Goal: Contribute content: Contribute content

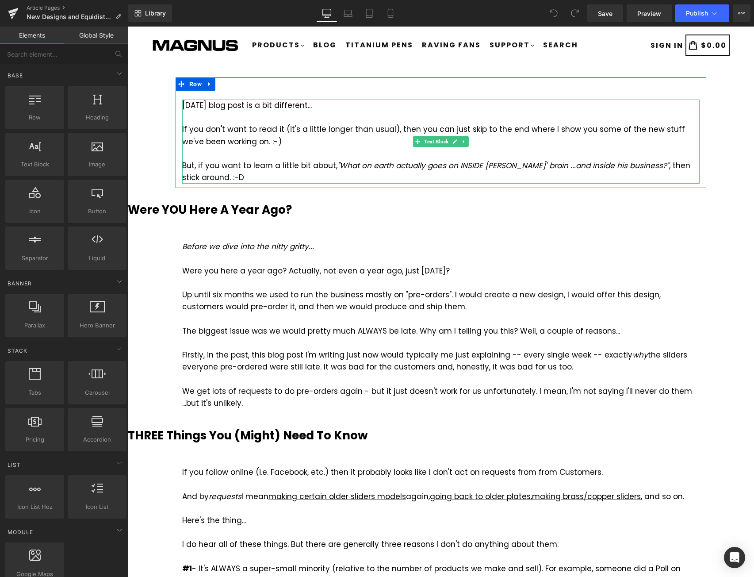
click at [263, 162] on div "But, if you want to learn a little bit about, "What on earth actually goes on I…" at bounding box center [441, 172] width 518 height 24
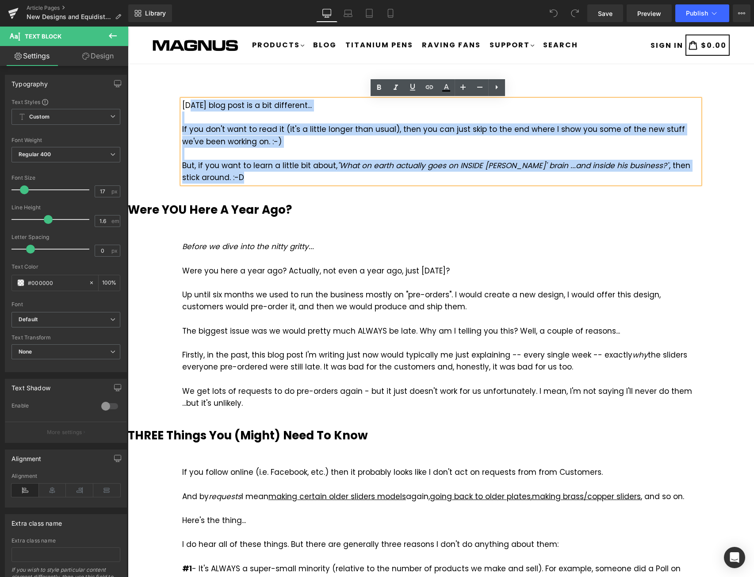
drag, startPoint x: 230, startPoint y: 177, endPoint x: 189, endPoint y: 108, distance: 80.3
click at [189, 108] on div "[DATE] blog post is a bit different... If you don't want to read it (it's a lit…" at bounding box center [441, 142] width 518 height 84
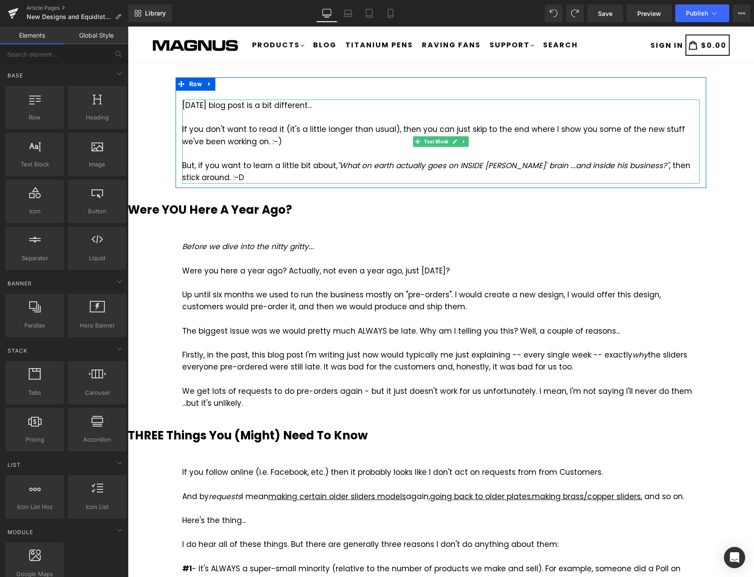
click at [234, 172] on div "But, if you want to learn a little bit about, "What on earth actually goes on I…" at bounding box center [441, 172] width 518 height 24
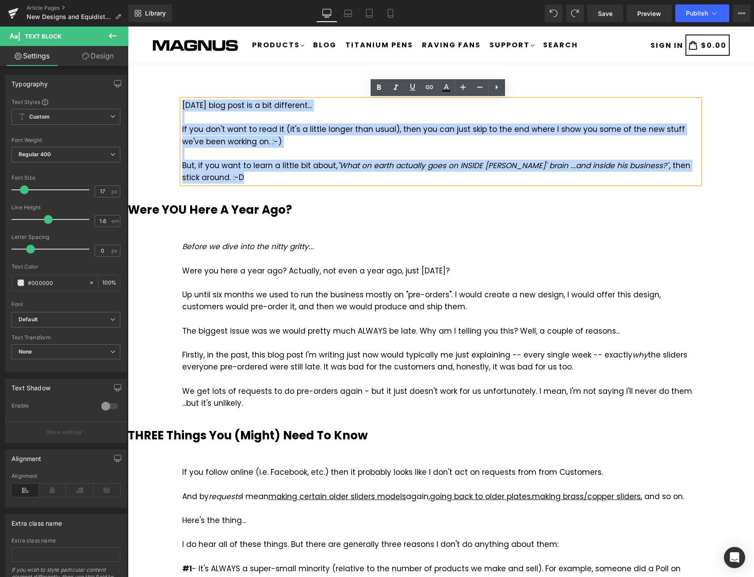
drag, startPoint x: 230, startPoint y: 179, endPoint x: 181, endPoint y: 109, distance: 85.7
click at [182, 109] on div "[DATE] blog post is a bit different... If you don't want to read it (it's a lit…" at bounding box center [441, 142] width 518 height 84
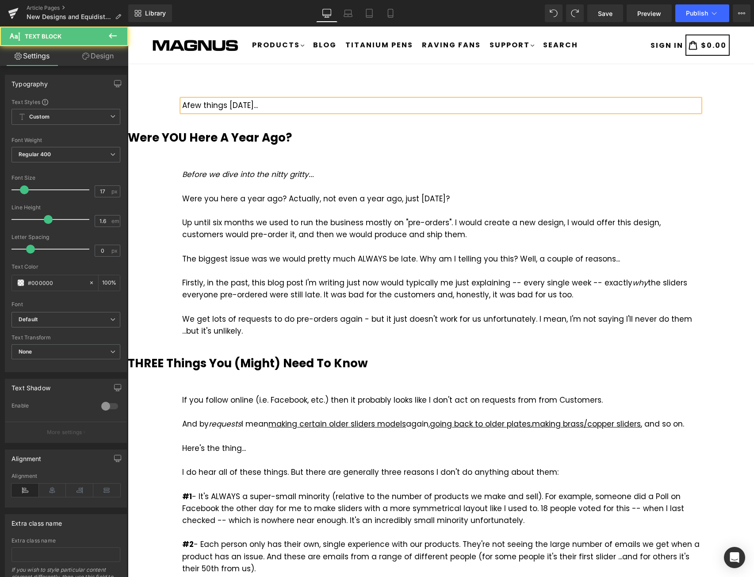
click at [184, 106] on div "Afew things [DATE]..." at bounding box center [441, 106] width 518 height 12
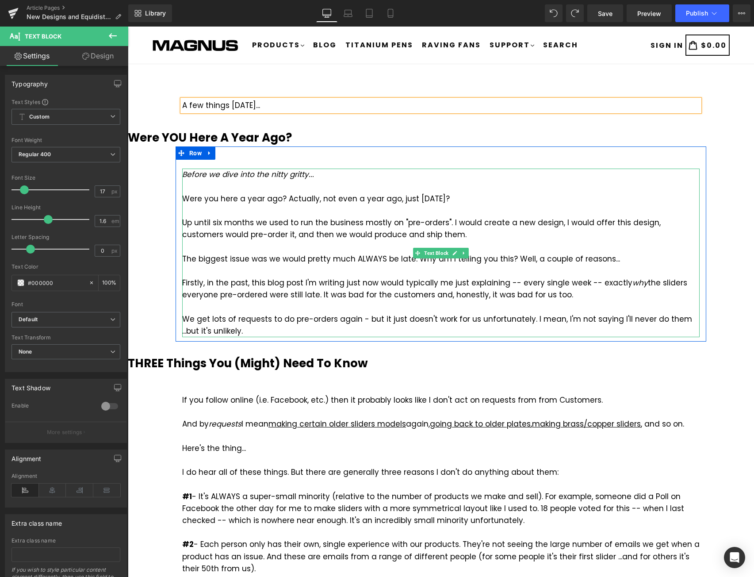
drag, startPoint x: 295, startPoint y: 261, endPoint x: 300, endPoint y: 272, distance: 12.3
click at [296, 261] on div "The biggest issue was we would pretty much ALWAYS be late. Why am I telling you…" at bounding box center [441, 259] width 518 height 12
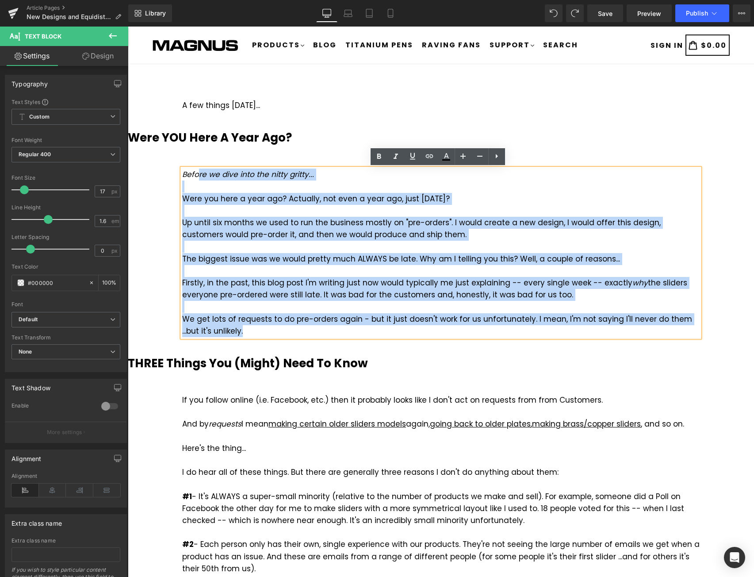
drag, startPoint x: 235, startPoint y: 331, endPoint x: 194, endPoint y: 179, distance: 156.8
click at [194, 179] on div "Before we dive into the nitty gritty... Were you here a year ago? Actually, not…" at bounding box center [441, 253] width 518 height 169
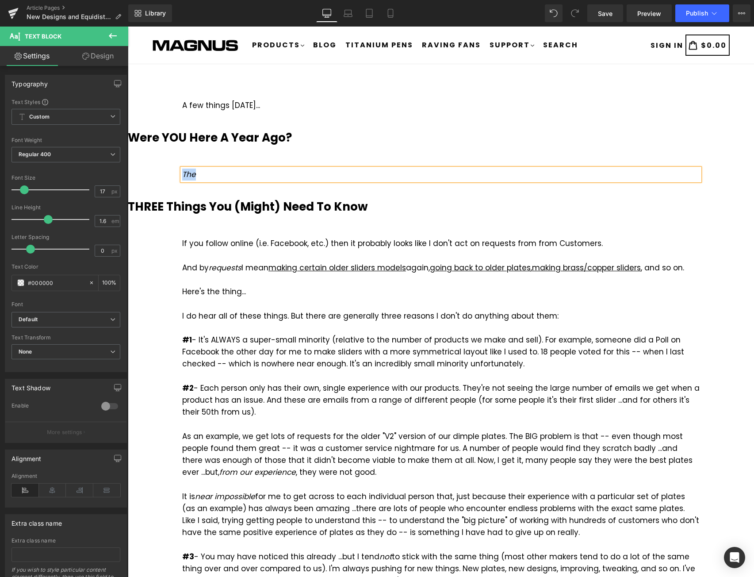
click at [221, 173] on div "The" at bounding box center [441, 175] width 518 height 12
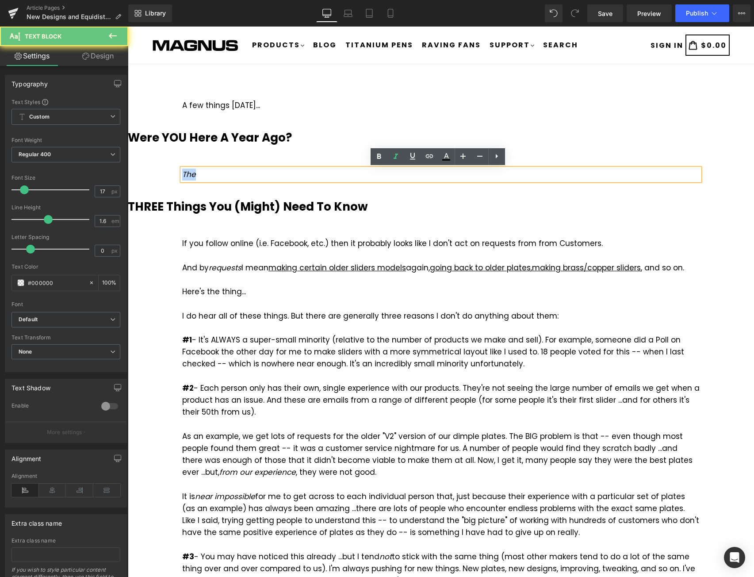
drag, startPoint x: 225, startPoint y: 175, endPoint x: 174, endPoint y: 173, distance: 50.9
click at [176, 173] on div "The Text Block" at bounding box center [441, 170] width 531 height 21
click at [393, 154] on icon at bounding box center [396, 156] width 11 height 11
click at [240, 173] on div "The" at bounding box center [441, 175] width 518 height 12
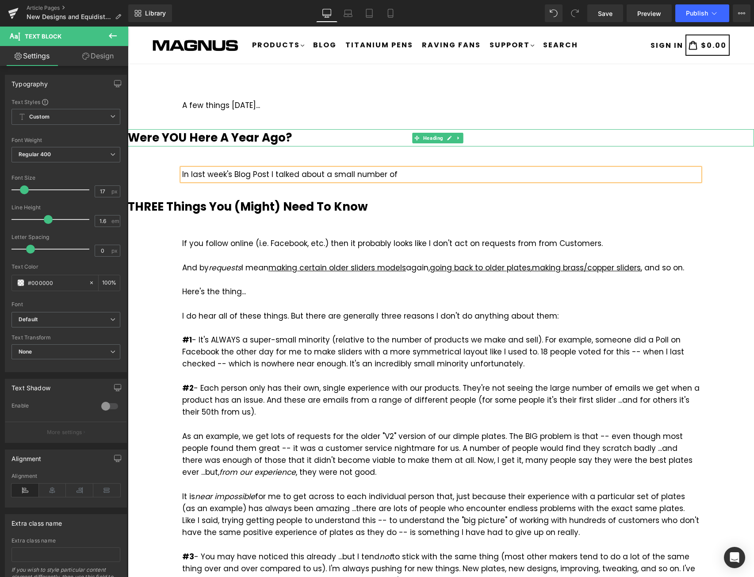
click at [284, 135] on b "Were YOU Here A Year Ago?" at bounding box center [210, 138] width 164 height 16
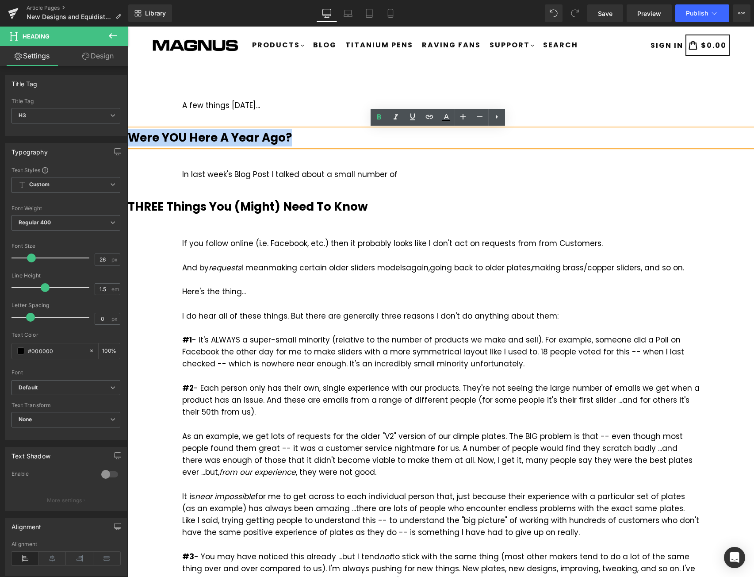
drag, startPoint x: 289, startPoint y: 136, endPoint x: 132, endPoint y: 135, distance: 157.5
click at [132, 135] on b "Were YOU Here A Year Ago?" at bounding box center [210, 138] width 164 height 16
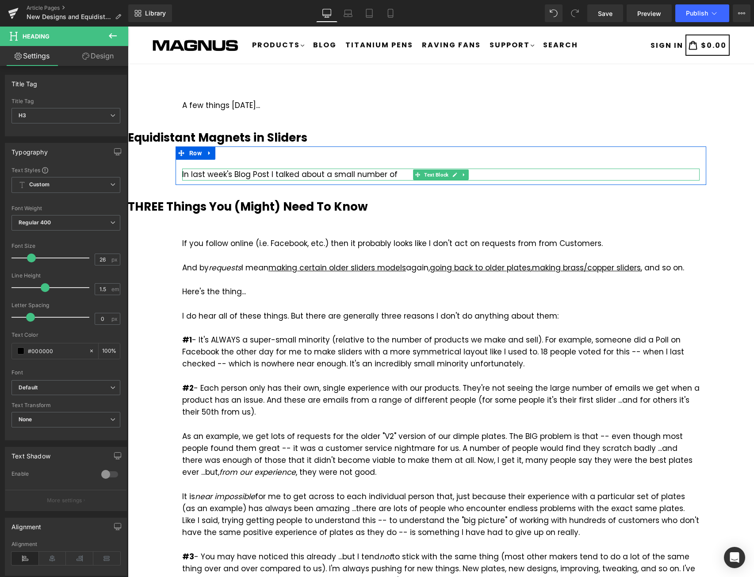
click at [391, 173] on div "In last week's Blog Post I talked about a small number of" at bounding box center [441, 175] width 518 height 12
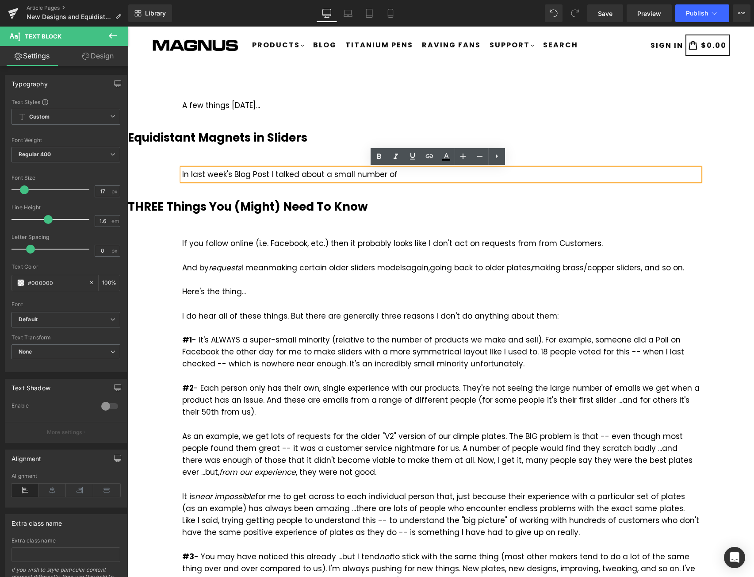
click at [328, 176] on div "In last week's Blog Post I talked about a small number of" at bounding box center [441, 175] width 518 height 12
click at [462, 175] on div "In last week's Blog Post I talked about a small number of" at bounding box center [441, 175] width 518 height 12
click at [605, 14] on span "Save" at bounding box center [605, 13] width 15 height 9
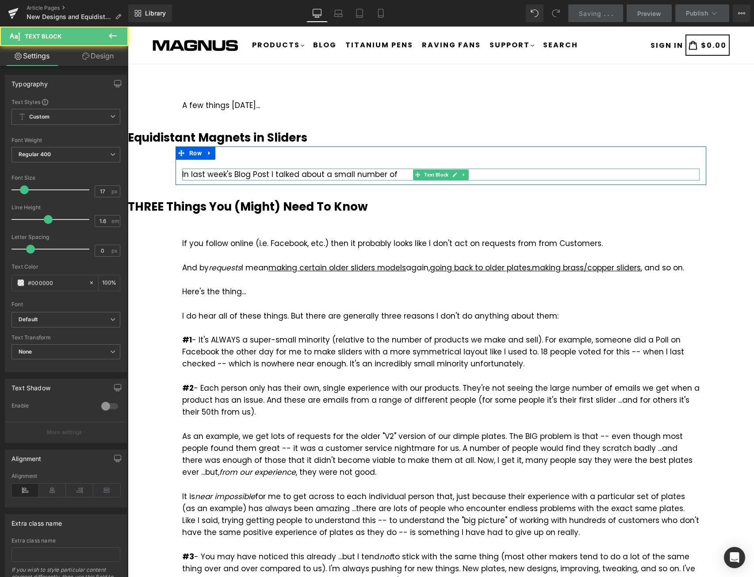
click at [389, 174] on div "In last week's Blog Post I talked about a small number of" at bounding box center [441, 175] width 518 height 12
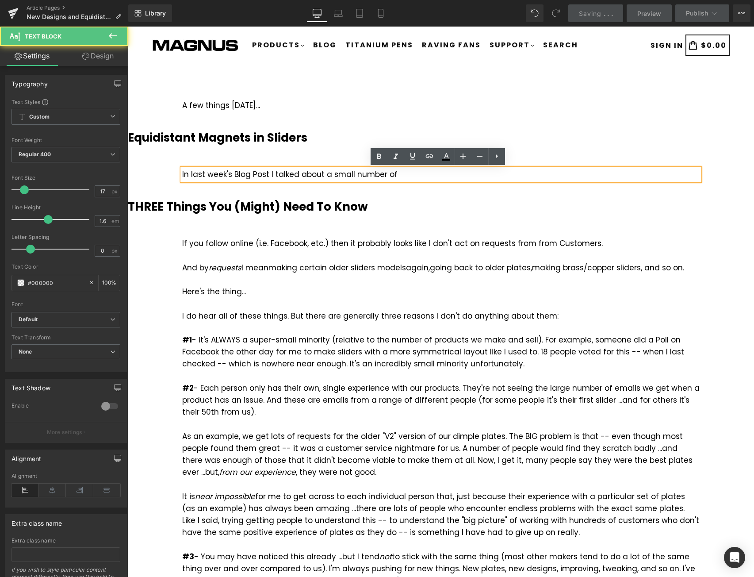
click at [400, 173] on div "In last week's Blog Post I talked about a small number of" at bounding box center [441, 175] width 518 height 12
click at [404, 173] on div "In last week's Blog Post I talked about a small number of" at bounding box center [441, 175] width 518 height 12
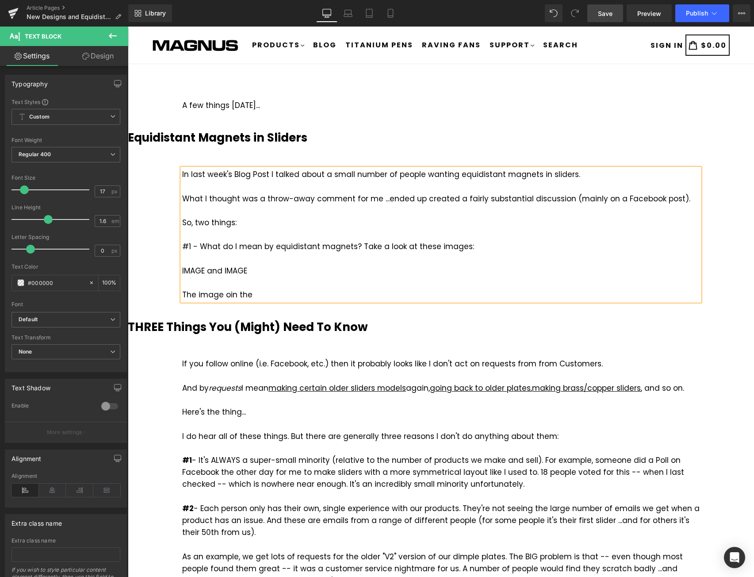
click at [358, 245] on div "#1 - What do I mean by equidistant magnets? Take a look at these images: IMAGE …" at bounding box center [441, 271] width 518 height 60
click at [279, 296] on div "#1 - What do I mean by equidistant magnets? Well, take a look at these images: …" at bounding box center [441, 271] width 518 height 60
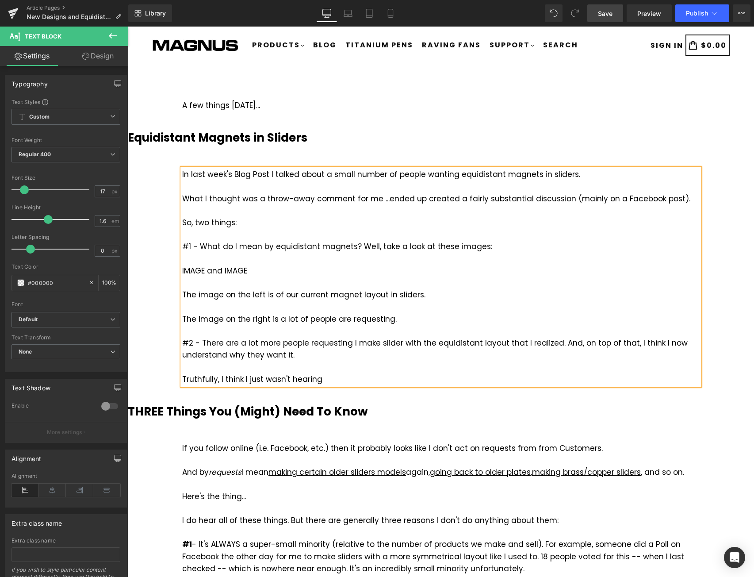
click at [605, 16] on span "Save" at bounding box center [605, 13] width 15 height 9
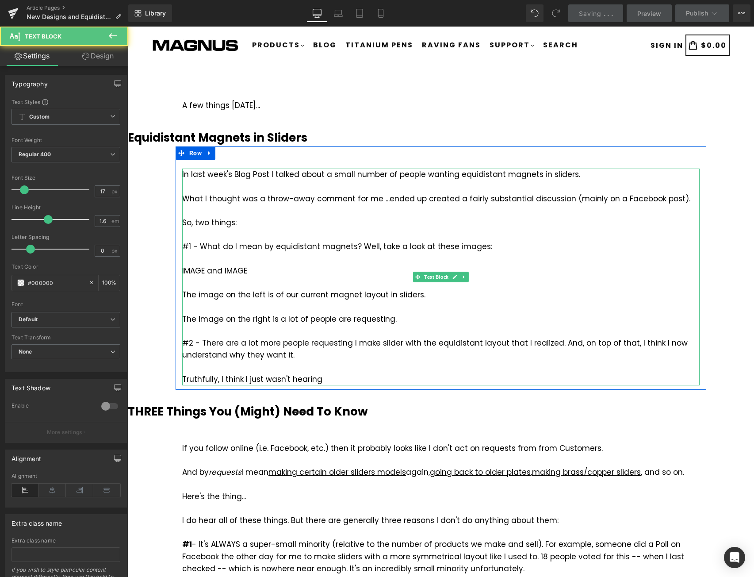
click at [327, 378] on div "#2 - There are a lot more people requesting I make slider with the equidistant …" at bounding box center [441, 361] width 518 height 48
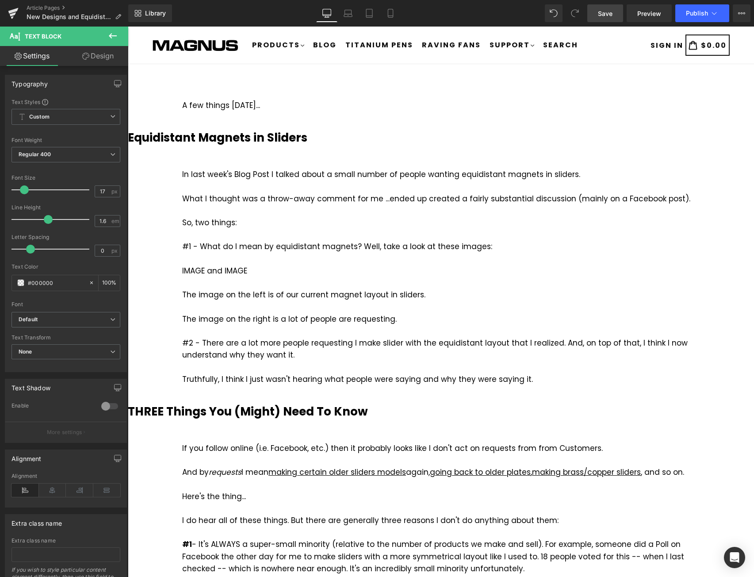
drag, startPoint x: 612, startPoint y: 16, endPoint x: 463, endPoint y: 121, distance: 181.9
click at [612, 16] on span "Save" at bounding box center [605, 13] width 15 height 9
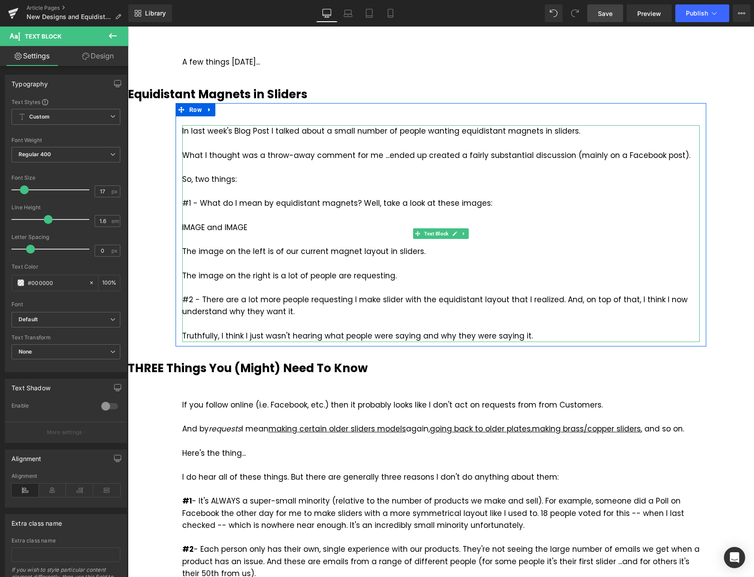
scroll to position [44, 0]
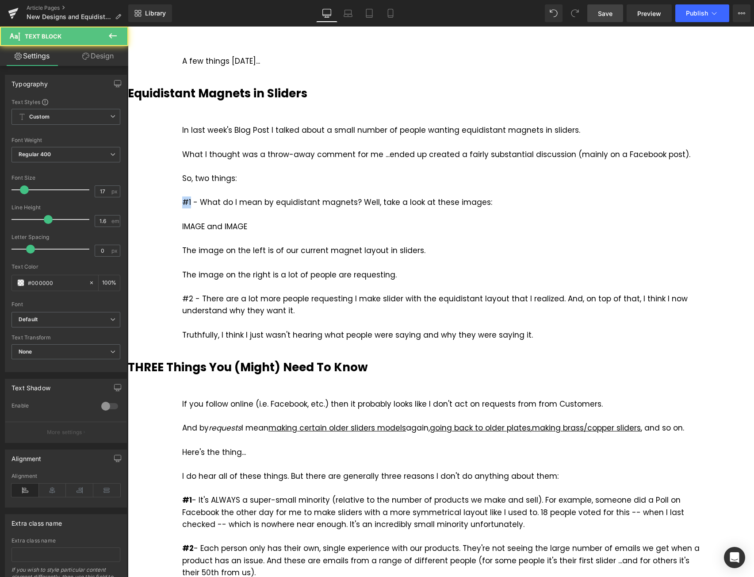
drag, startPoint x: 187, startPoint y: 201, endPoint x: 165, endPoint y: 202, distance: 22.6
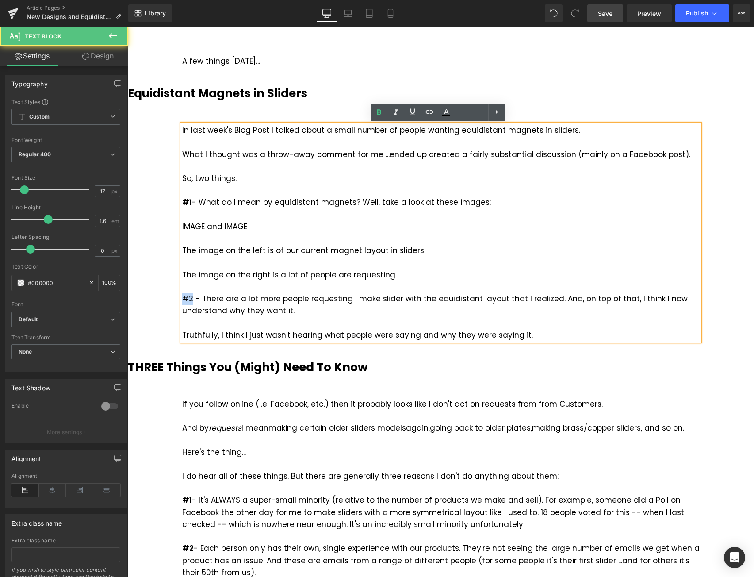
drag, startPoint x: 189, startPoint y: 298, endPoint x: 181, endPoint y: 301, distance: 7.9
click at [182, 301] on div "#2 - There are a lot more people requesting I make slider with the equidistant …" at bounding box center [441, 317] width 518 height 48
drag, startPoint x: 726, startPoint y: 274, endPoint x: 729, endPoint y: 264, distance: 10.5
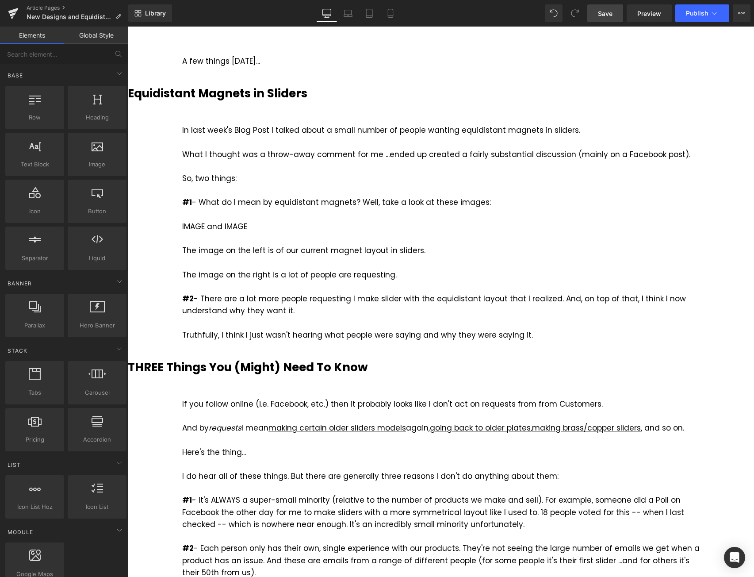
click at [607, 14] on span "Save" at bounding box center [605, 13] width 15 height 9
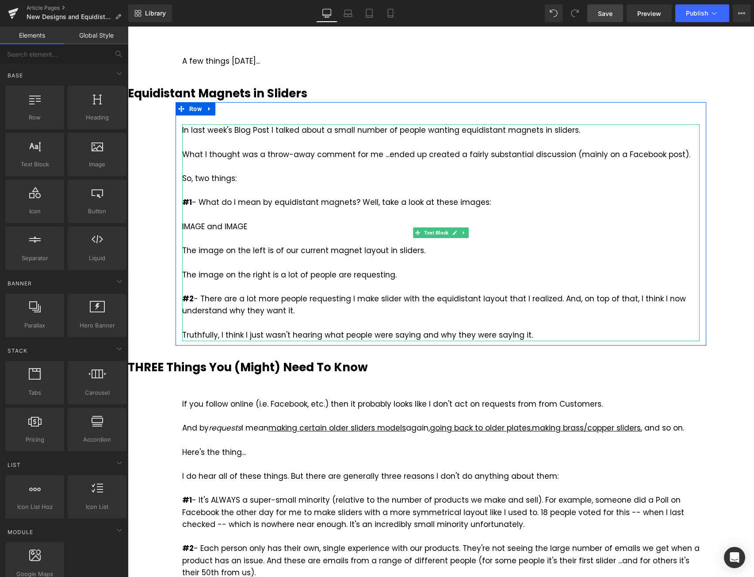
click at [529, 335] on div "#2 - There are a lot more people requesting I make slider with the equidistant …" at bounding box center [441, 317] width 518 height 48
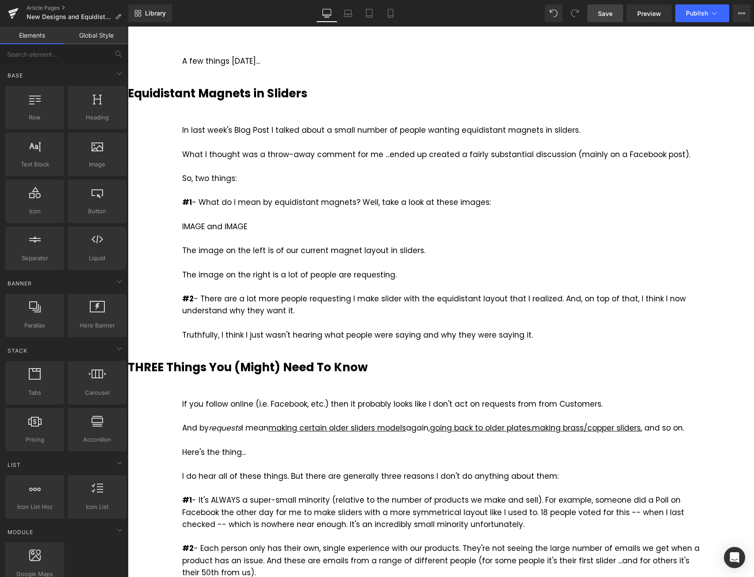
click at [613, 19] on link "Save" at bounding box center [606, 13] width 36 height 18
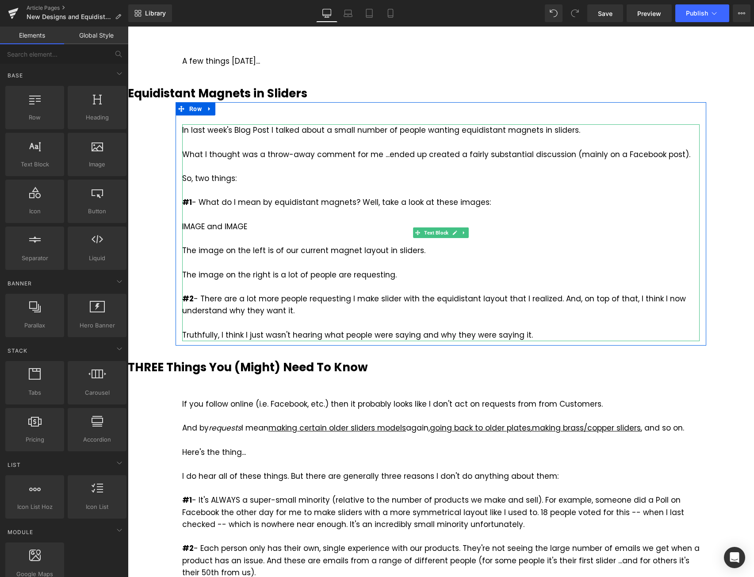
click at [545, 334] on div "#2 - There are a lot more people requesting I make slider with the equidistant …" at bounding box center [441, 317] width 518 height 48
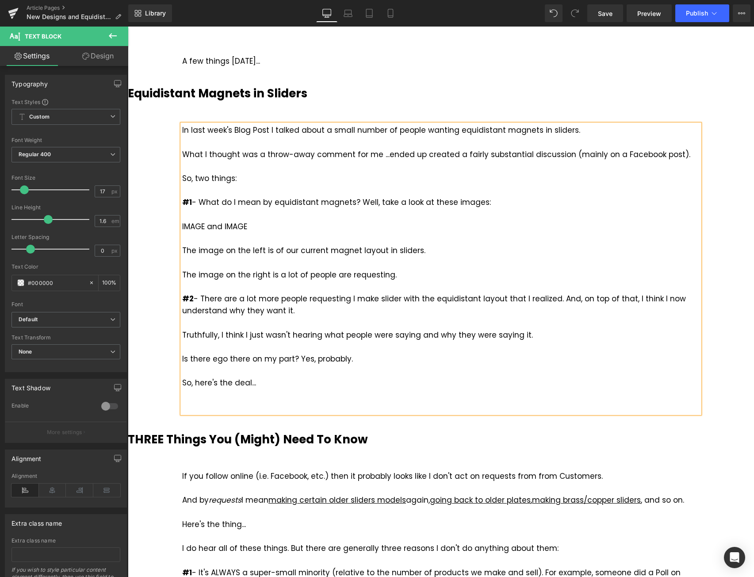
click at [539, 331] on div "#2 - There are a lot more people requesting I make slider with the equidistant …" at bounding box center [441, 329] width 518 height 72
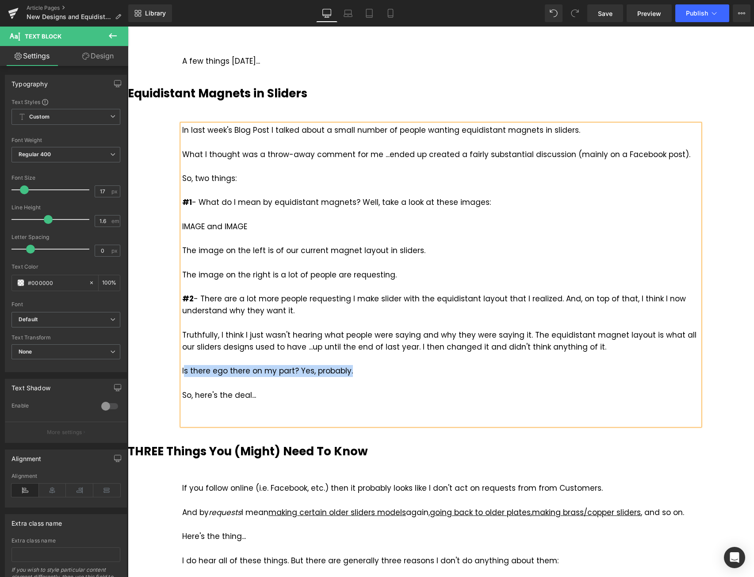
drag, startPoint x: 355, startPoint y: 371, endPoint x: 182, endPoint y: 374, distance: 173.5
click at [182, 374] on div "#2 - There are a lot more people requesting I make slider with the equidistant …" at bounding box center [441, 335] width 518 height 84
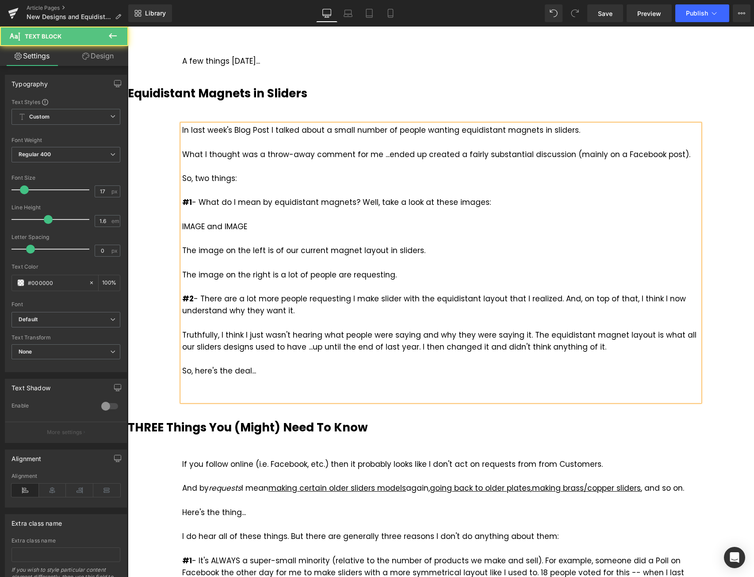
click at [261, 390] on div "So, here's the deal..." at bounding box center [441, 383] width 518 height 36
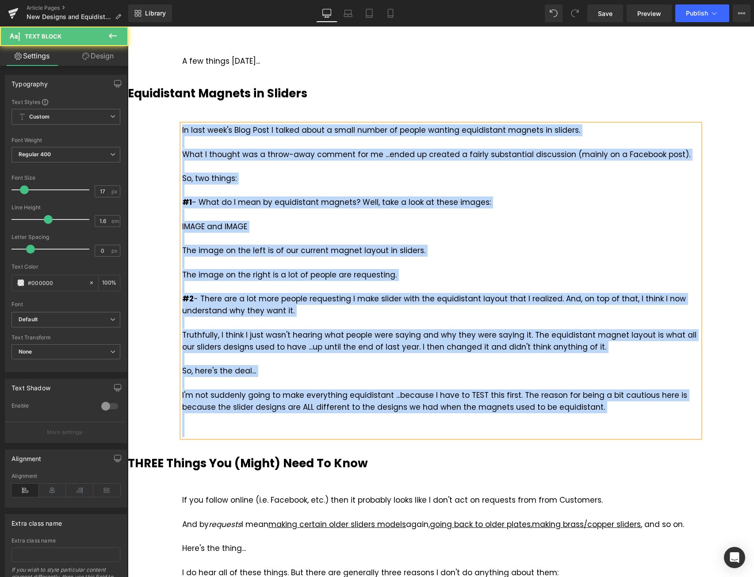
click at [255, 429] on div at bounding box center [441, 431] width 518 height 12
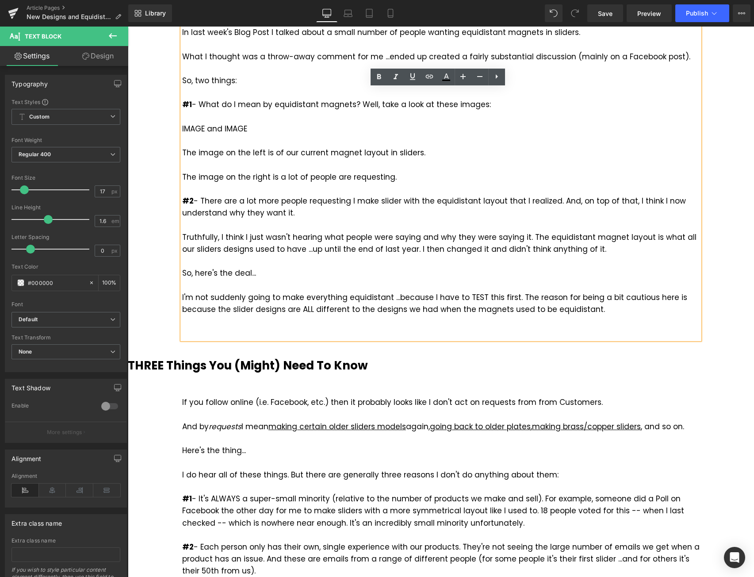
scroll to position [177, 0]
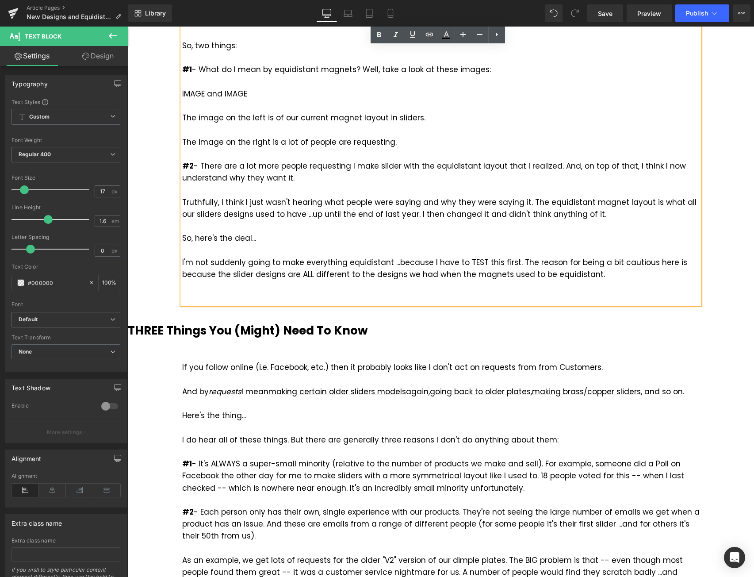
click at [328, 330] on b "THREE Things You (Might) Need To Know" at bounding box center [248, 331] width 240 height 16
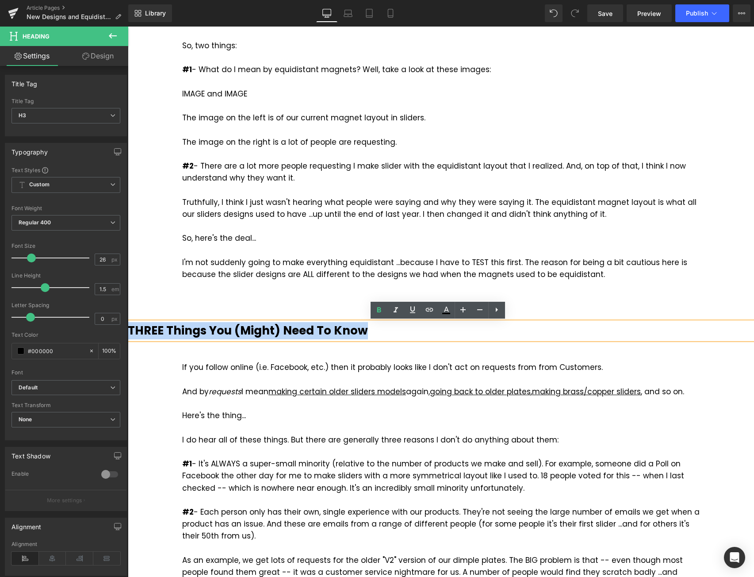
drag, startPoint x: 369, startPoint y: 327, endPoint x: 130, endPoint y: 330, distance: 238.5
click at [130, 330] on h3 "THREE Things You (Might) Need To Know" at bounding box center [441, 330] width 627 height 17
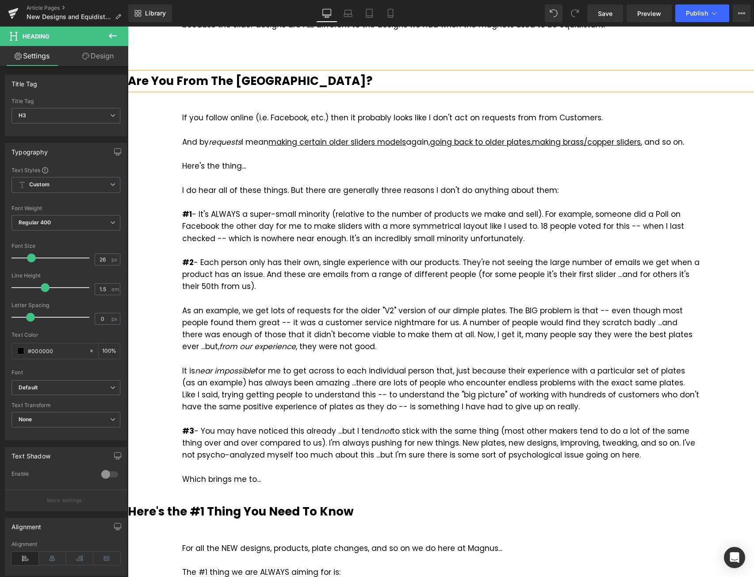
scroll to position [398, 0]
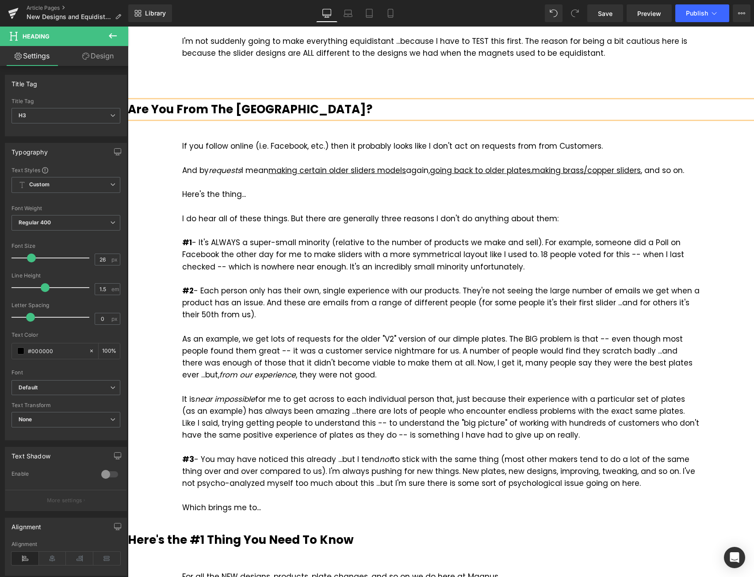
click at [277, 458] on div "#3 - You may have noticed this already ...but I tend not to stick with the same…" at bounding box center [441, 472] width 518 height 36
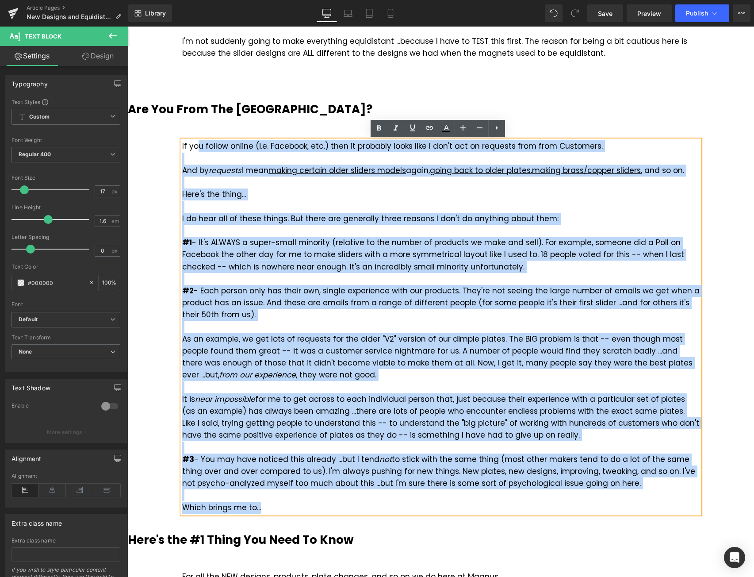
drag, startPoint x: 262, startPoint y: 508, endPoint x: 195, endPoint y: 150, distance: 364.3
click at [195, 150] on div "If you follow online (i.e. Facebook, etc.) then it probably looks like I don't …" at bounding box center [441, 326] width 518 height 373
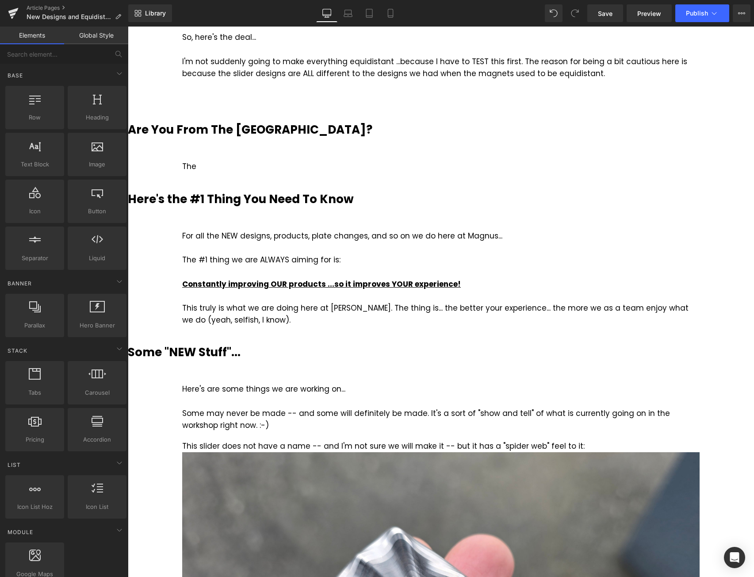
scroll to position [310, 0]
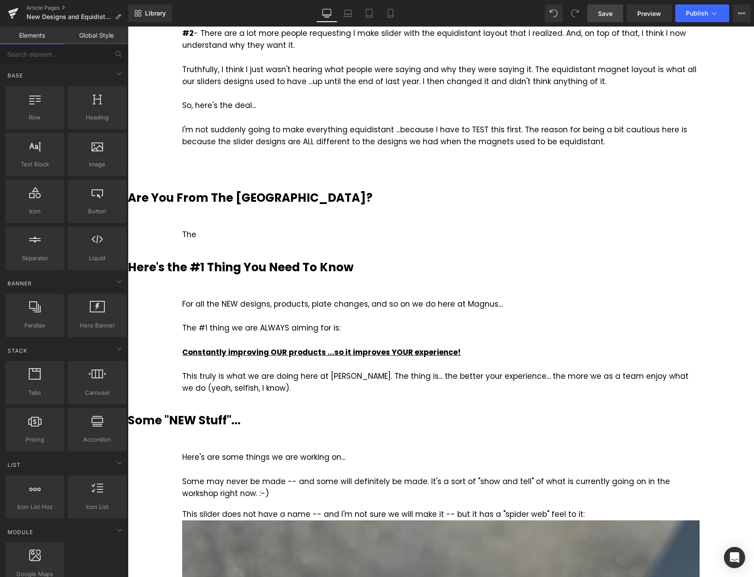
click at [606, 16] on span "Save" at bounding box center [605, 13] width 15 height 9
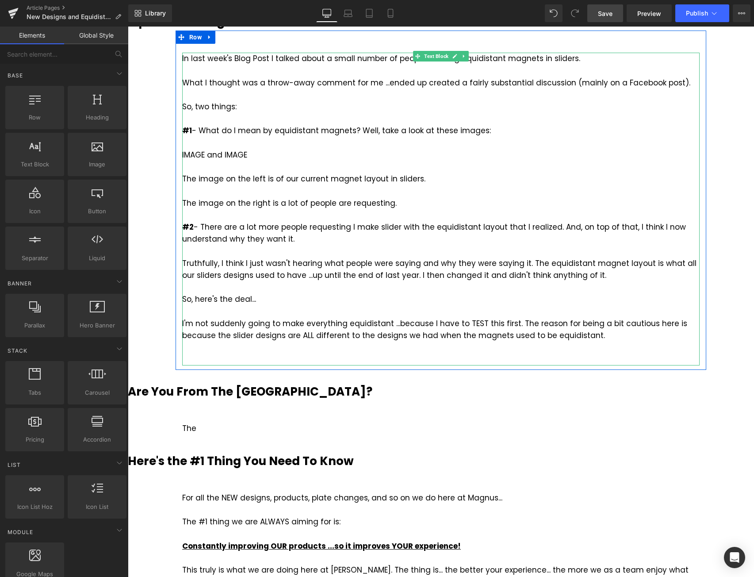
scroll to position [133, 0]
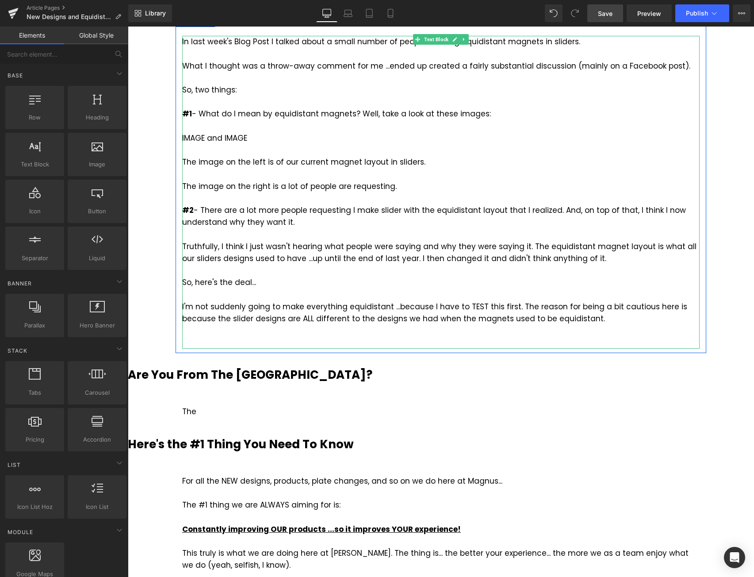
click at [518, 336] on div at bounding box center [441, 331] width 518 height 12
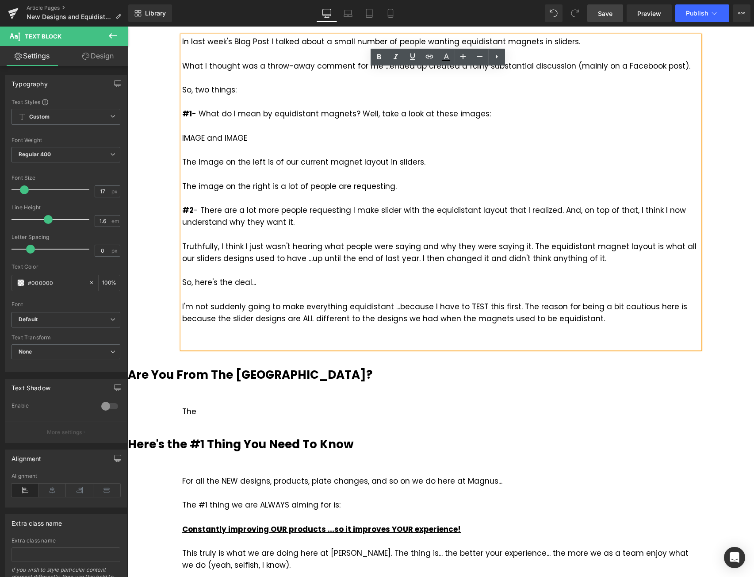
click at [453, 342] on div at bounding box center [441, 343] width 518 height 12
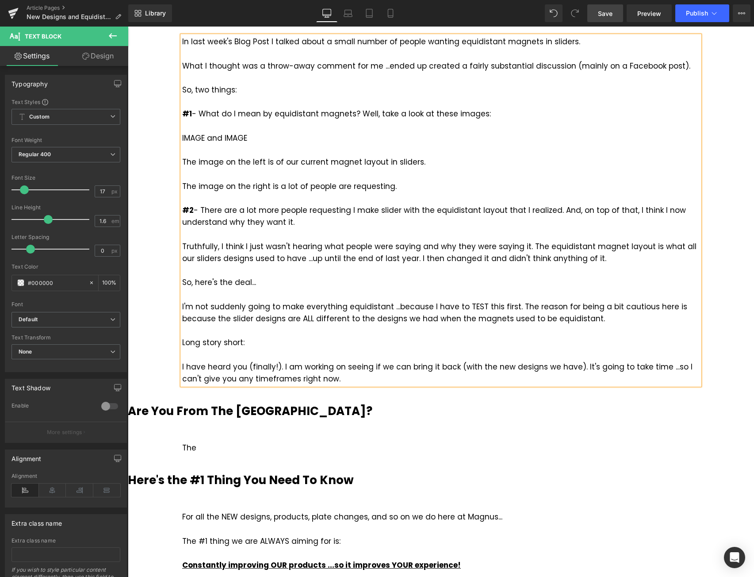
click at [662, 366] on div "I have heard you (finally!). I am working on seeing if we can bring it back (wi…" at bounding box center [441, 373] width 518 height 24
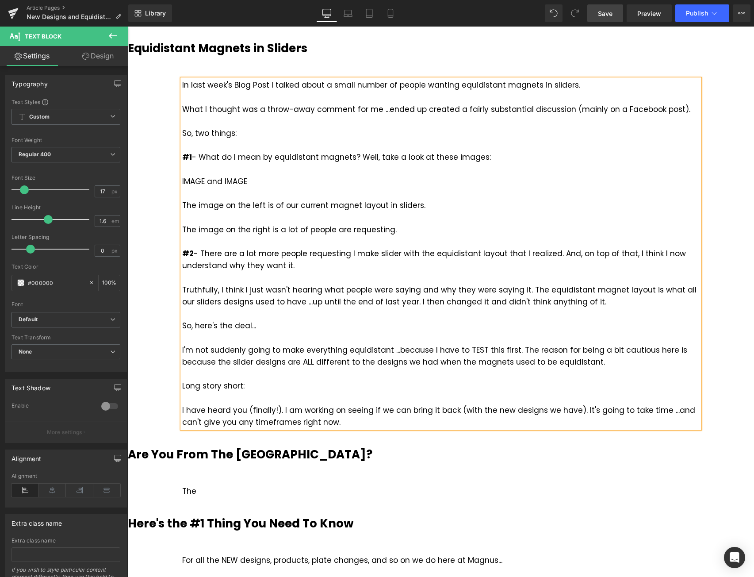
scroll to position [89, 0]
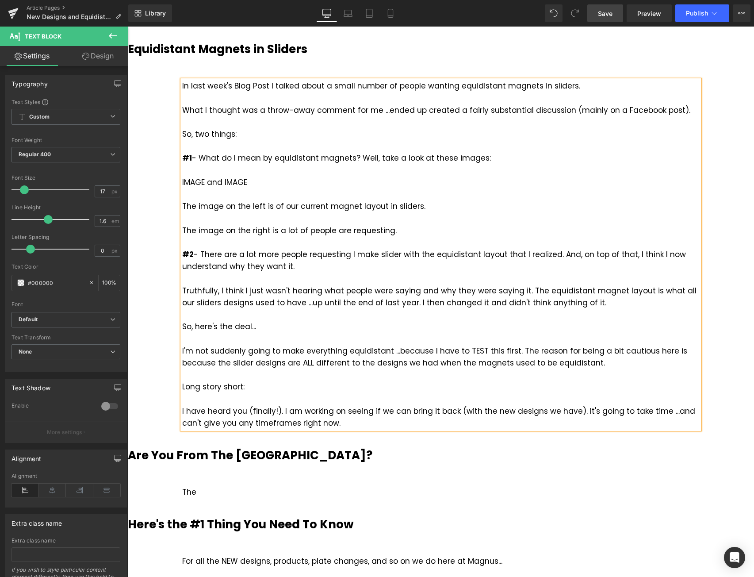
click at [603, 9] on span "Save" at bounding box center [605, 13] width 15 height 9
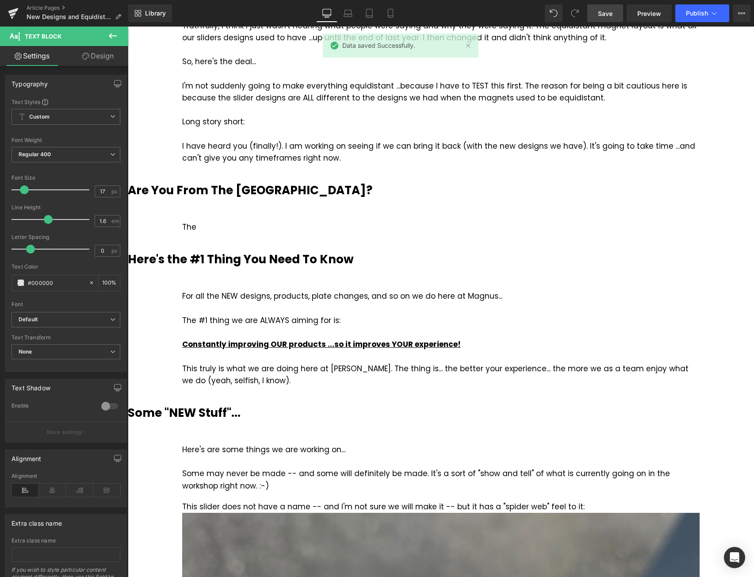
scroll to position [354, 0]
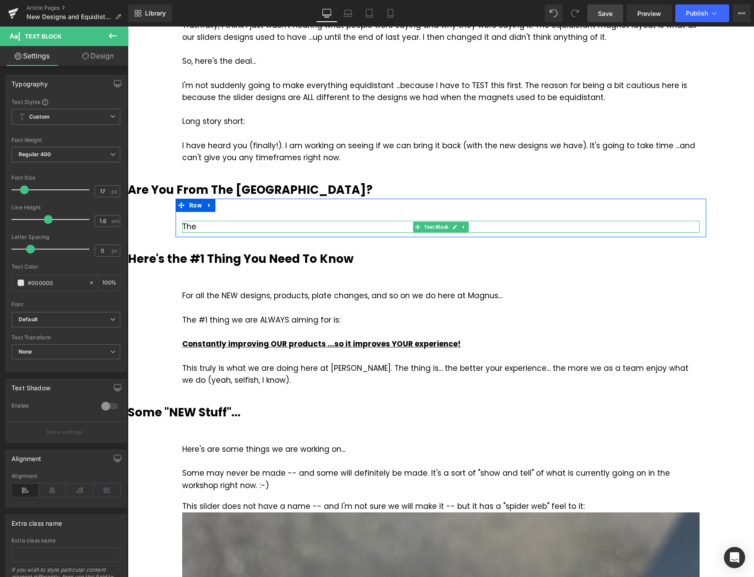
click at [232, 225] on div "The" at bounding box center [441, 227] width 518 height 12
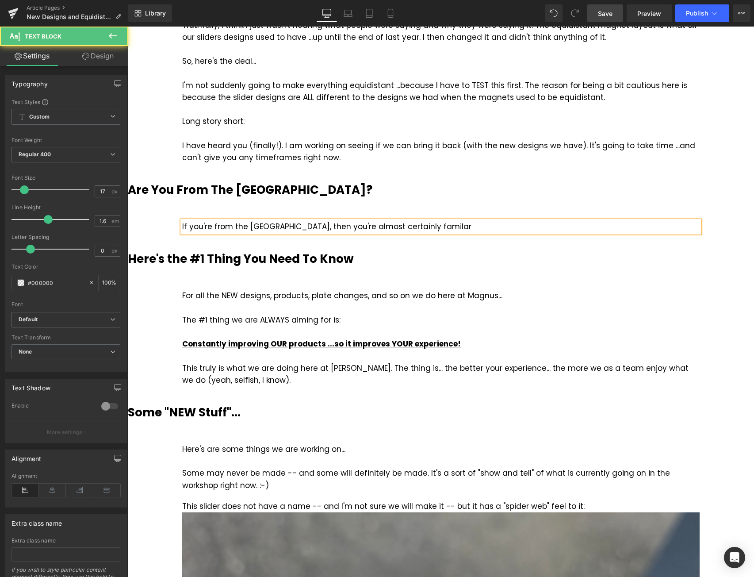
click at [257, 226] on div "If you're from the [GEOGRAPHIC_DATA], then you're almost certainly familar" at bounding box center [441, 227] width 518 height 12
click at [516, 224] on div "If you're from the [GEOGRAPHIC_DATA] and order from overseas, then you're almos…" at bounding box center [441, 227] width 518 height 12
click at [615, 14] on link "Save" at bounding box center [606, 13] width 36 height 18
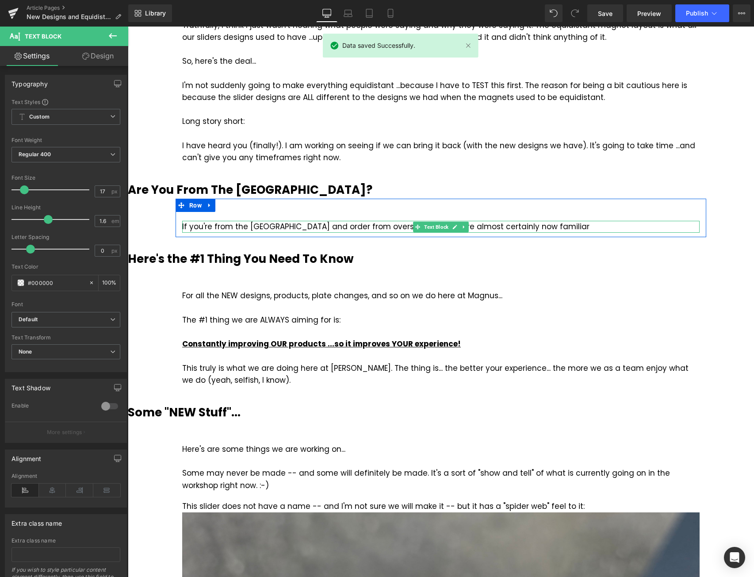
drag, startPoint x: 517, startPoint y: 225, endPoint x: 449, endPoint y: 223, distance: 67.7
click at [517, 225] on div "If you're from the [GEOGRAPHIC_DATA] and order from overseas, then you're almos…" at bounding box center [441, 227] width 518 height 12
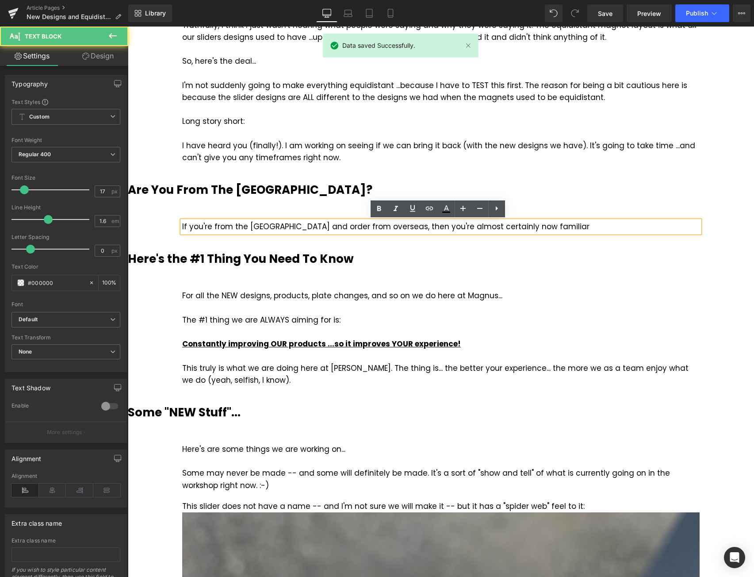
click at [352, 224] on div "If you're from the [GEOGRAPHIC_DATA] and order from overseas, then you're almos…" at bounding box center [441, 227] width 518 height 12
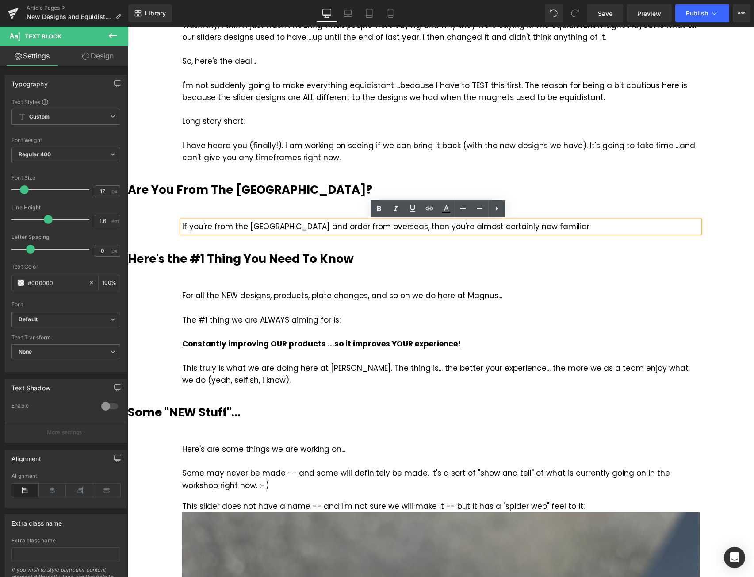
click at [531, 225] on div "If you're from the [GEOGRAPHIC_DATA] and order from overseas, then you're almos…" at bounding box center [441, 227] width 518 height 12
click at [479, 224] on div "If you're from the [GEOGRAPHIC_DATA] and order from overseas, then you're almos…" at bounding box center [441, 227] width 518 height 12
click at [621, 226] on div "If you're from the [GEOGRAPHIC_DATA] and order from overseas, then you're almos…" at bounding box center [441, 227] width 518 height 12
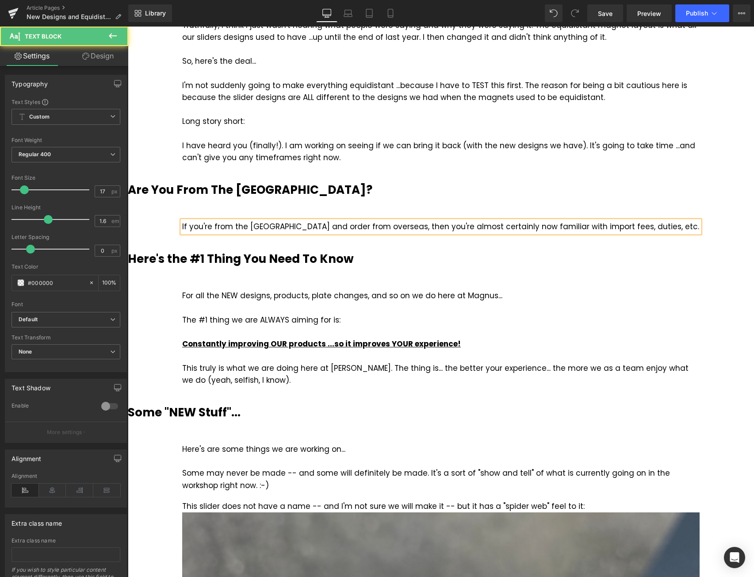
click at [378, 227] on div "If you're from the [GEOGRAPHIC_DATA] and order from overseas, then you're almos…" at bounding box center [441, 227] width 518 height 12
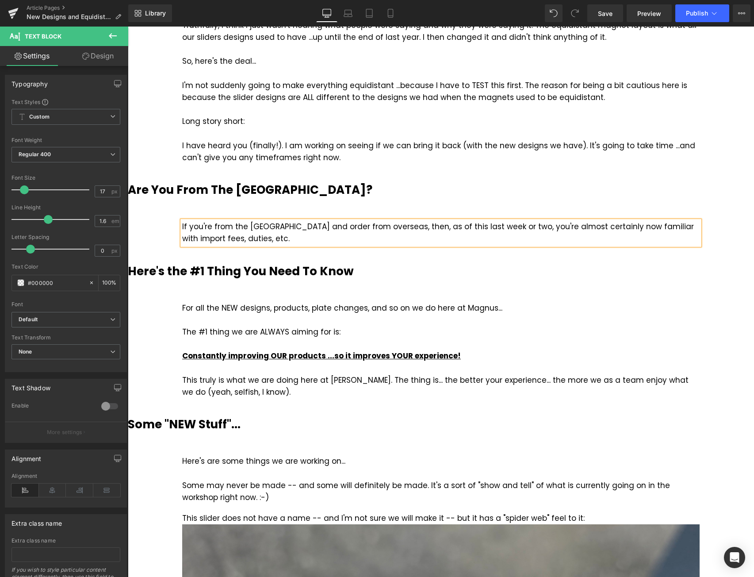
click at [240, 240] on div "If you're from the [GEOGRAPHIC_DATA] and order from overseas, then, as of this …" at bounding box center [441, 233] width 518 height 24
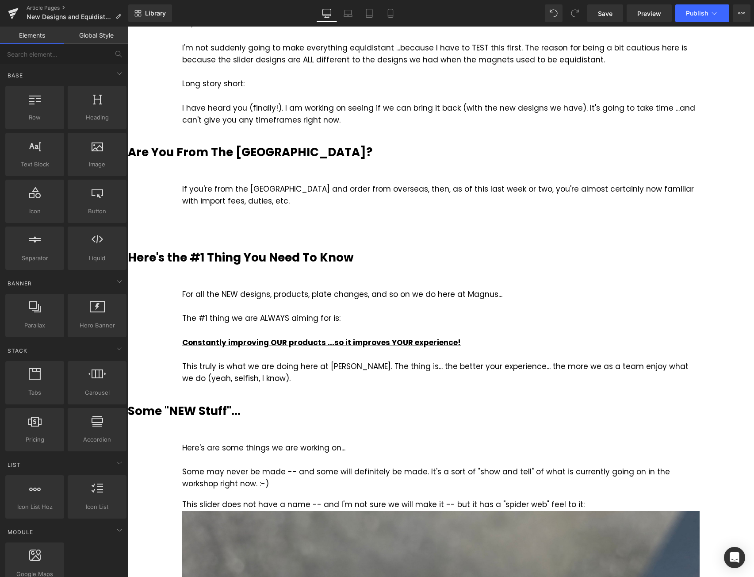
scroll to position [398, 0]
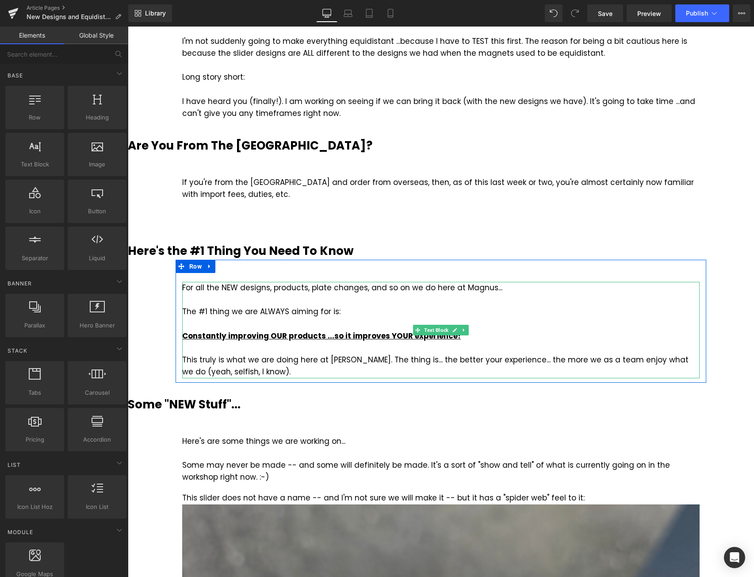
click at [242, 368] on div "This truly is what we are doing here at [PERSON_NAME]. The thing is... the bett…" at bounding box center [441, 366] width 518 height 24
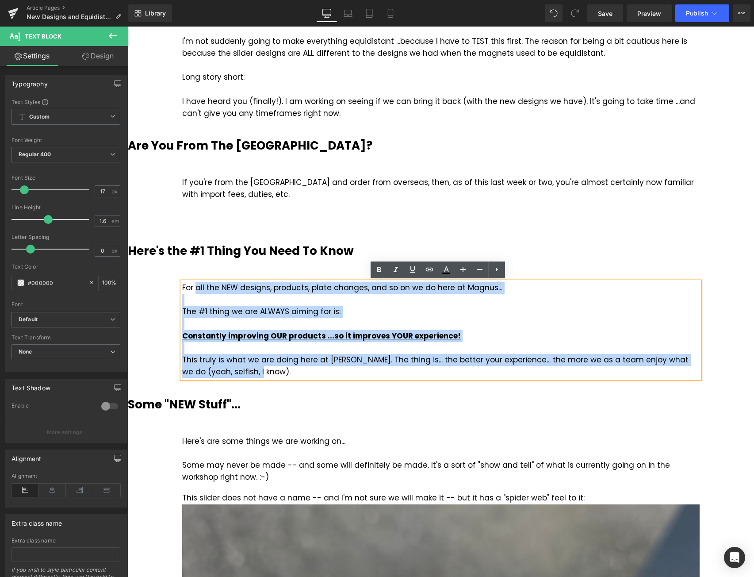
drag, startPoint x: 247, startPoint y: 372, endPoint x: 192, endPoint y: 293, distance: 96.6
click at [192, 293] on div "For all the NEW designs, products, plate changes, and so on we do here at Magnu…" at bounding box center [441, 330] width 518 height 96
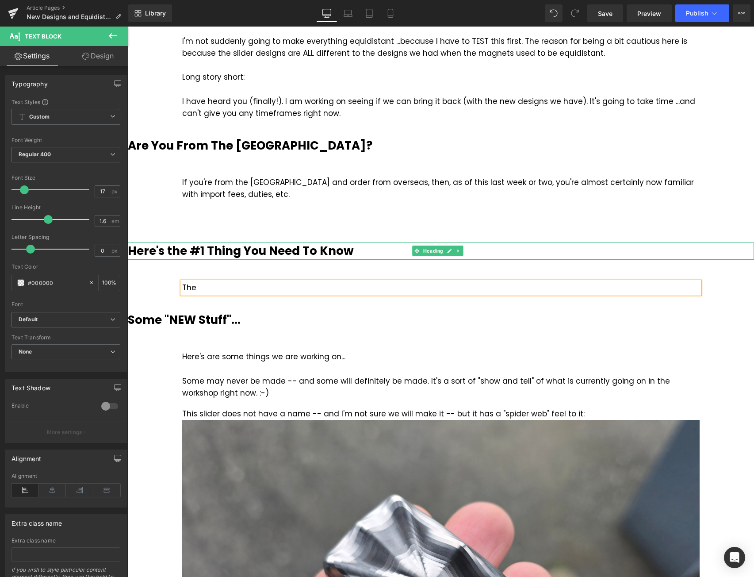
click at [311, 249] on b "Here's the #1 Thing You Need To Know" at bounding box center [241, 251] width 226 height 16
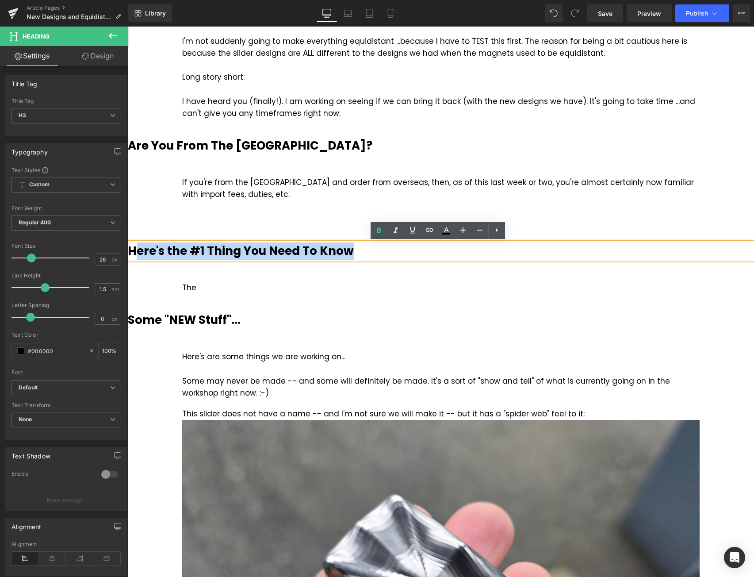
drag, startPoint x: 354, startPoint y: 246, endPoint x: 136, endPoint y: 246, distance: 218.6
click at [136, 246] on h3 "Here's the #1 Thing You Need To Know" at bounding box center [441, 250] width 627 height 17
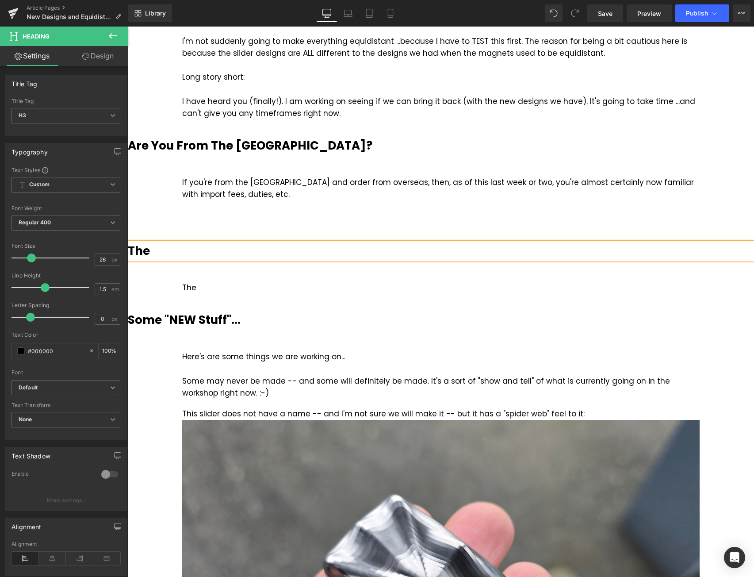
click at [213, 319] on b "Some "NEW Stuff"..." at bounding box center [184, 320] width 113 height 16
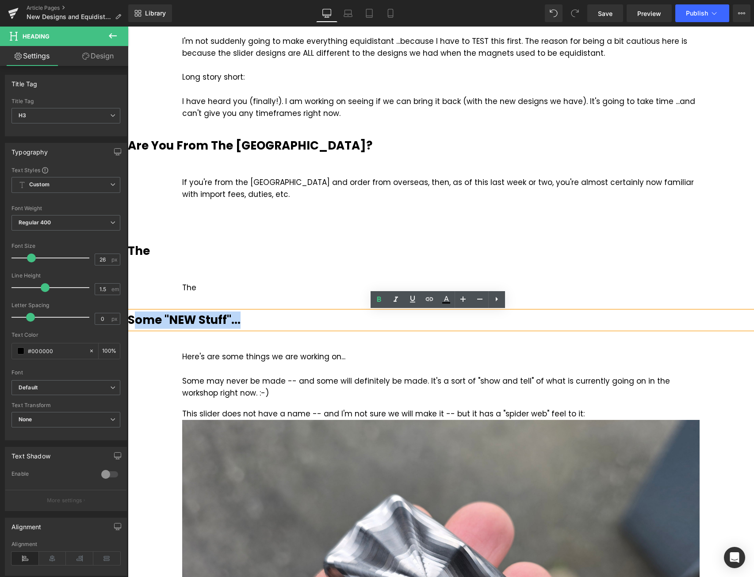
drag, startPoint x: 250, startPoint y: 322, endPoint x: 136, endPoint y: 322, distance: 113.7
click at [136, 322] on h3 "Some "NEW Stuff"..." at bounding box center [441, 320] width 627 height 17
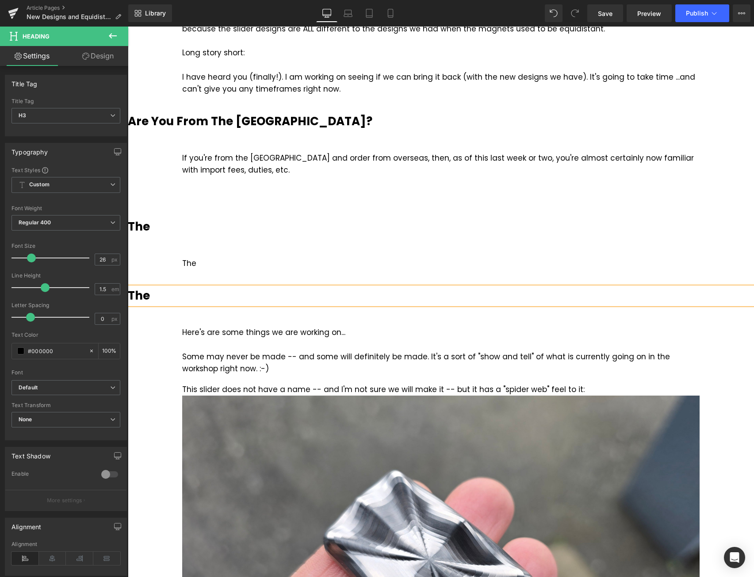
scroll to position [575, 0]
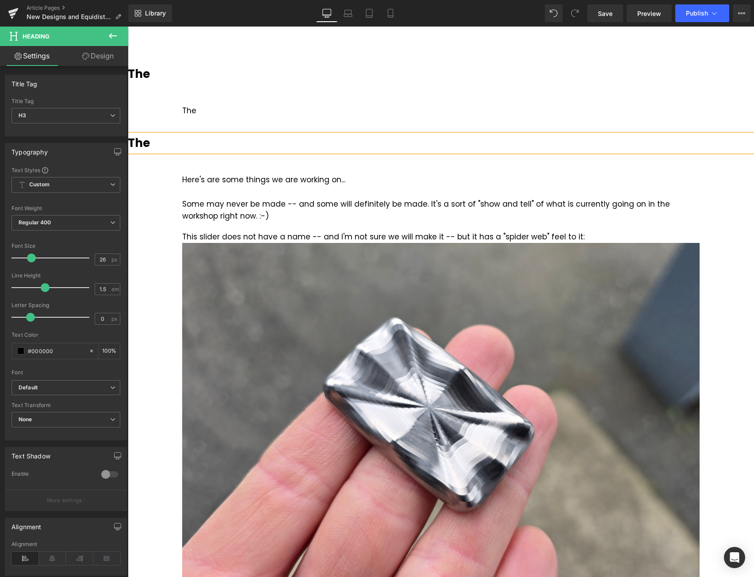
click at [242, 208] on div "Some may never be made -- and some will definitely be made. It's a sort of "sho…" at bounding box center [441, 210] width 518 height 24
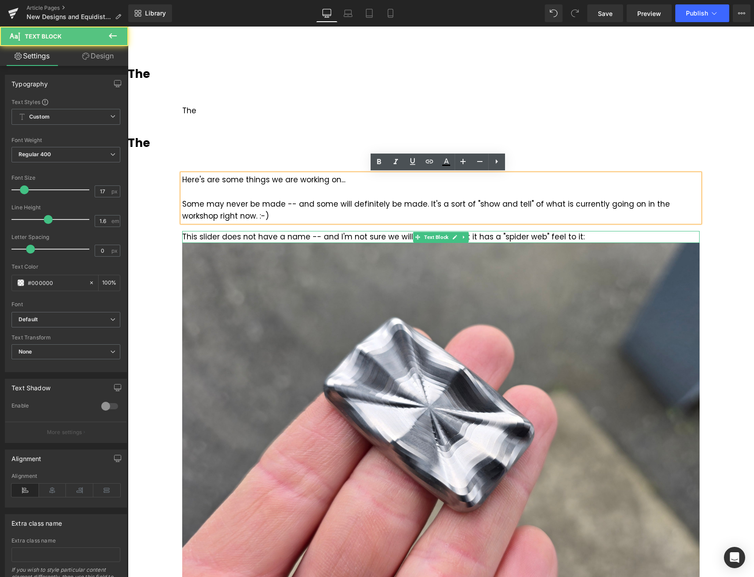
click at [580, 236] on div "This slider does not have a name -- and I'm not sure we will make it -- but it …" at bounding box center [441, 237] width 518 height 12
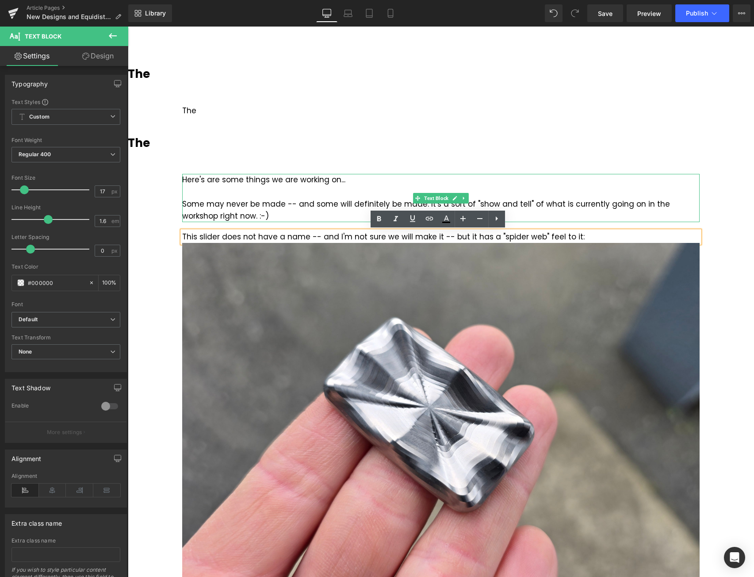
click at [582, 210] on div "Some may never be made -- and some will definitely be made. It's a sort of "sho…" at bounding box center [441, 210] width 518 height 24
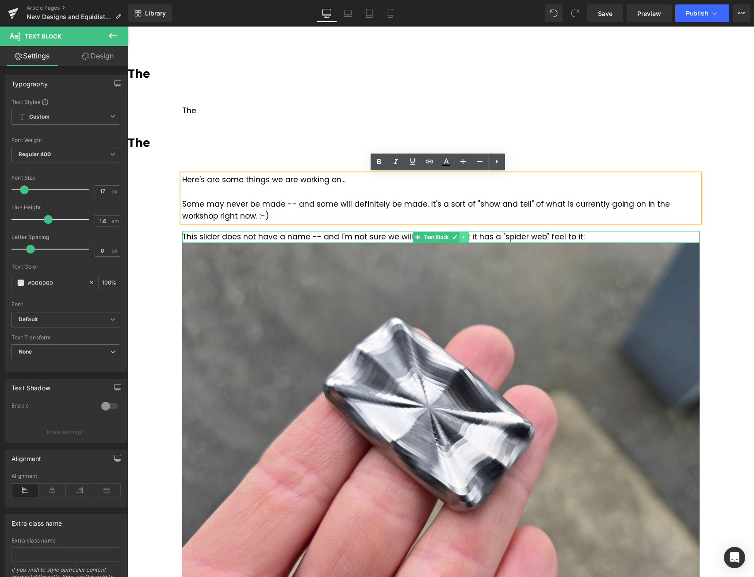
click at [463, 238] on icon at bounding box center [463, 236] width 1 height 3
click at [466, 237] on icon at bounding box center [468, 237] width 5 height 5
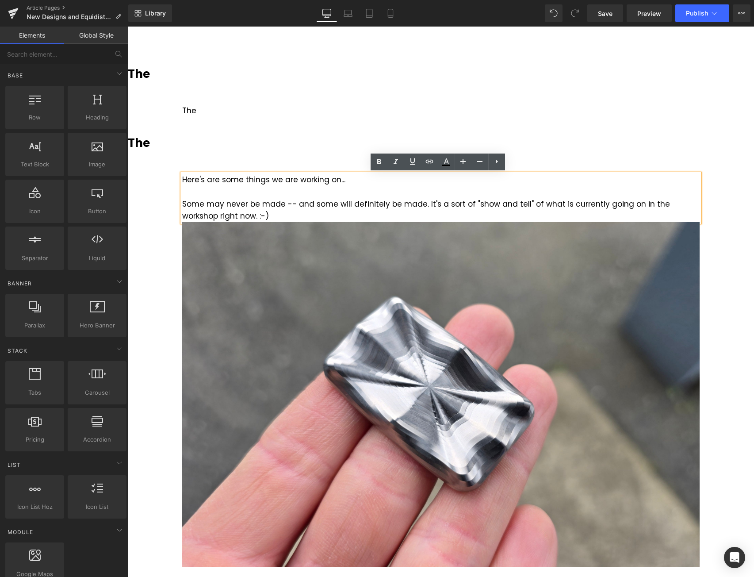
click at [269, 213] on div "Some may never be made -- and some will definitely be made. It's a sort of "sho…" at bounding box center [441, 210] width 518 height 24
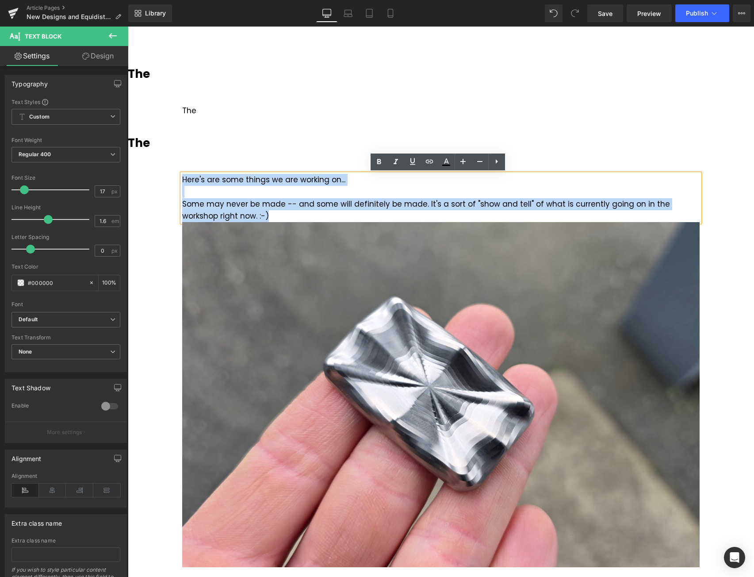
drag, startPoint x: 245, startPoint y: 215, endPoint x: 181, endPoint y: 181, distance: 72.8
click at [182, 182] on div "Here's are some things we are working on... Some may never be made -- and some …" at bounding box center [441, 198] width 518 height 48
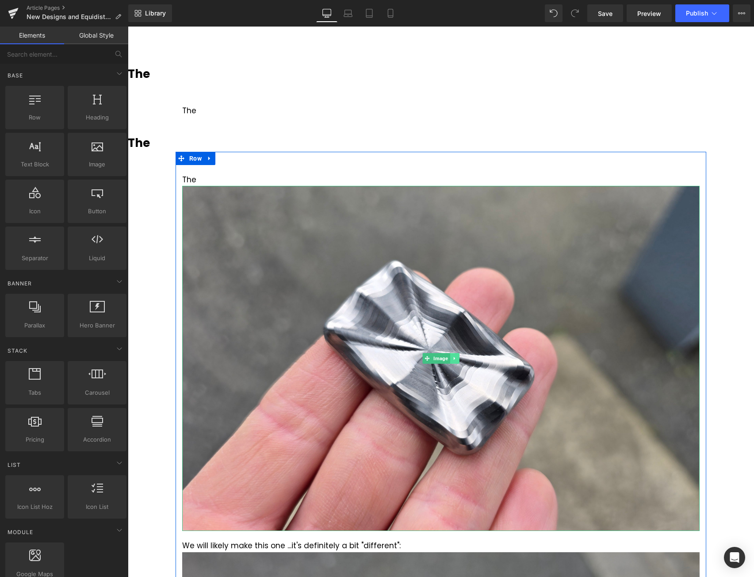
click at [454, 359] on icon at bounding box center [454, 358] width 1 height 3
click at [457, 359] on icon at bounding box center [459, 358] width 5 height 5
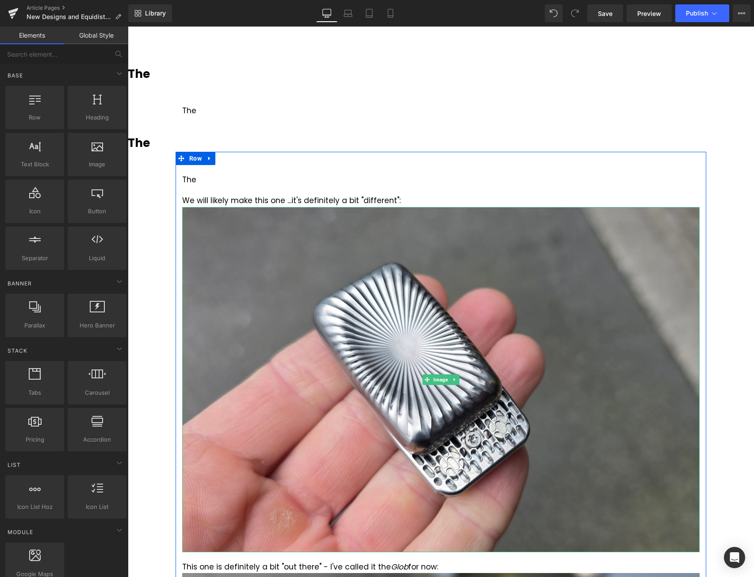
click at [454, 379] on icon at bounding box center [454, 379] width 1 height 3
click at [457, 381] on icon at bounding box center [459, 379] width 5 height 5
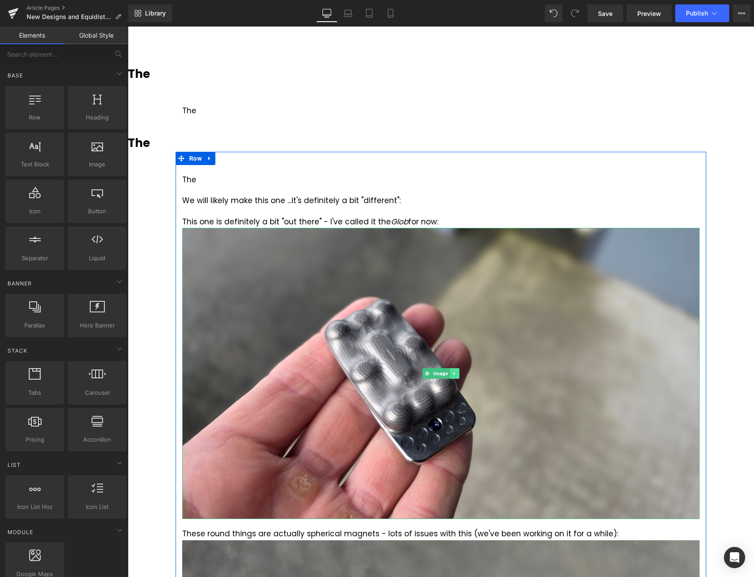
click at [452, 376] on icon at bounding box center [454, 373] width 5 height 5
click at [455, 373] on link at bounding box center [459, 373] width 9 height 11
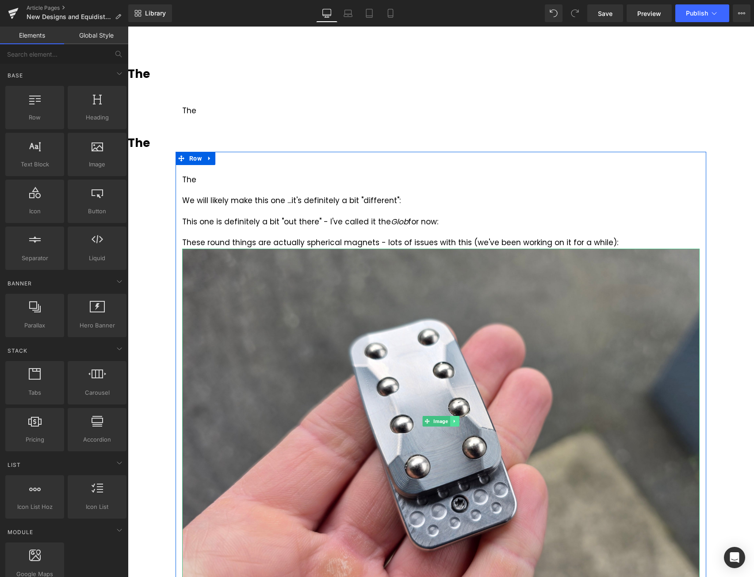
click at [452, 421] on icon at bounding box center [454, 421] width 5 height 5
click at [455, 420] on link at bounding box center [459, 421] width 9 height 11
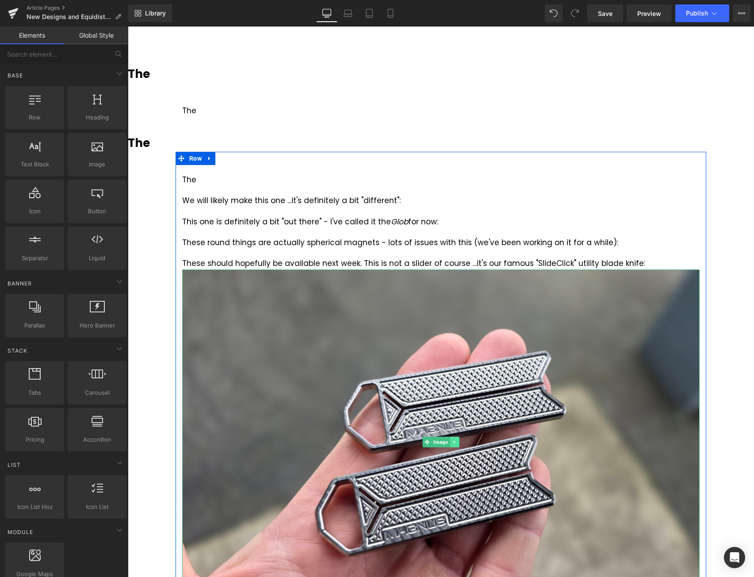
click at [452, 439] on icon at bounding box center [454, 441] width 5 height 5
click at [457, 441] on icon at bounding box center [459, 441] width 5 height 5
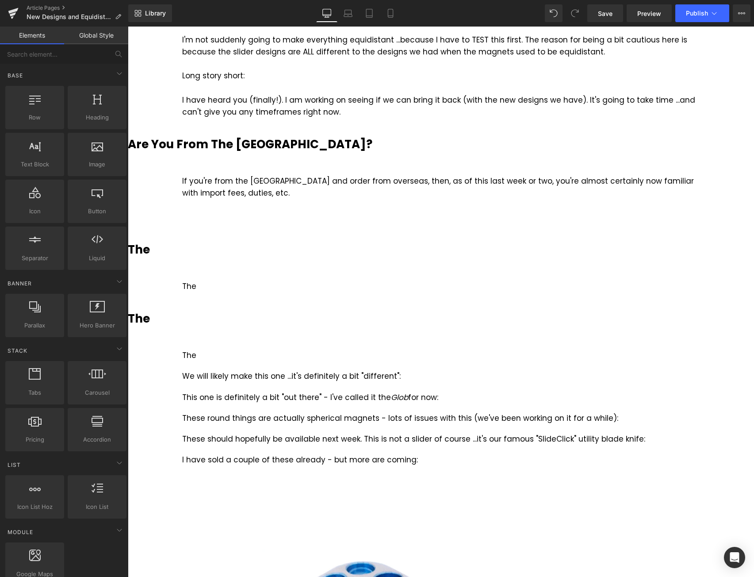
scroll to position [398, 0]
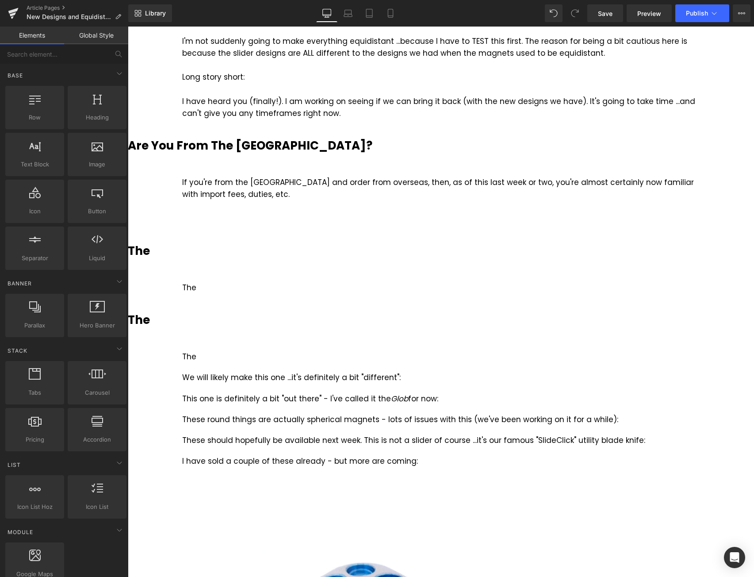
click at [167, 245] on h3 "The" at bounding box center [441, 250] width 627 height 17
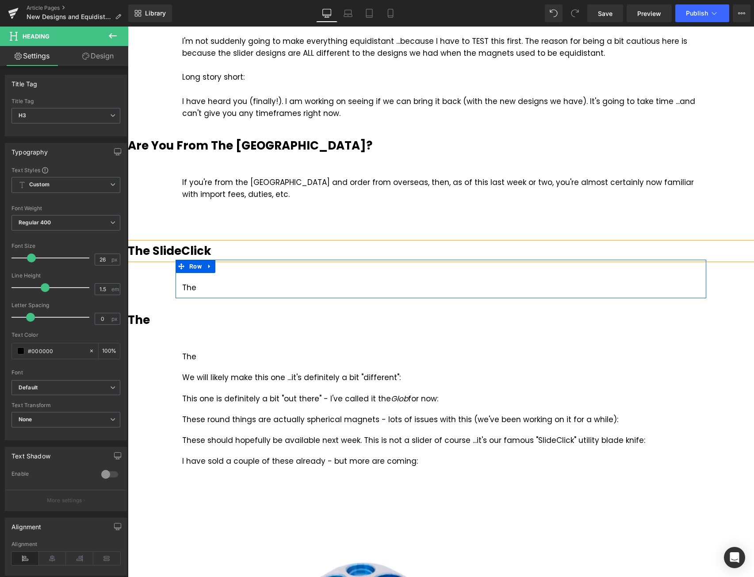
click at [222, 287] on div "The" at bounding box center [441, 288] width 518 height 12
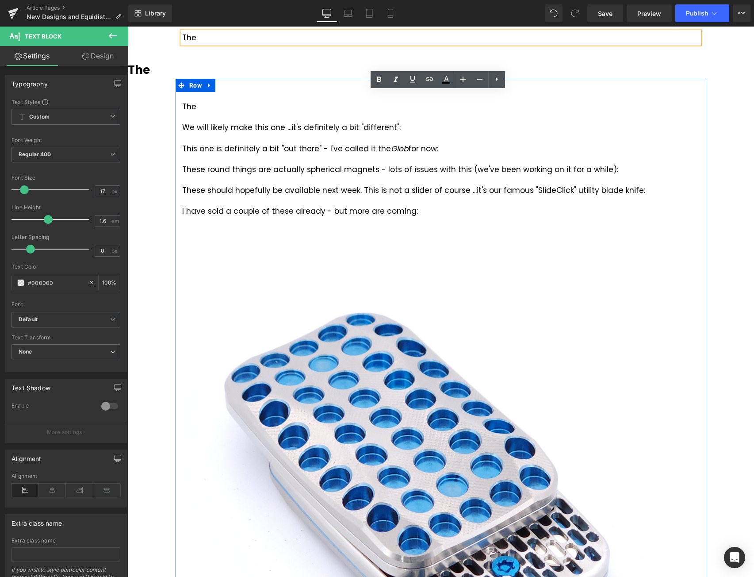
scroll to position [664, 0]
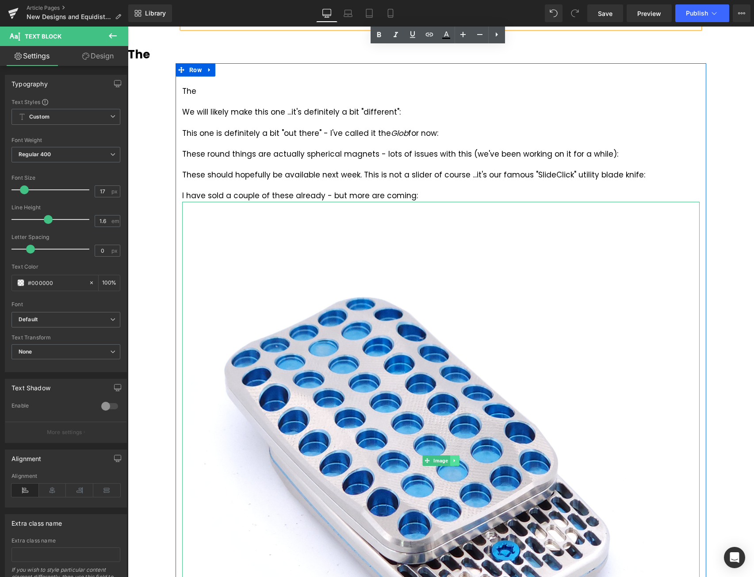
click at [454, 462] on icon at bounding box center [454, 460] width 5 height 5
click at [457, 459] on icon at bounding box center [459, 460] width 5 height 5
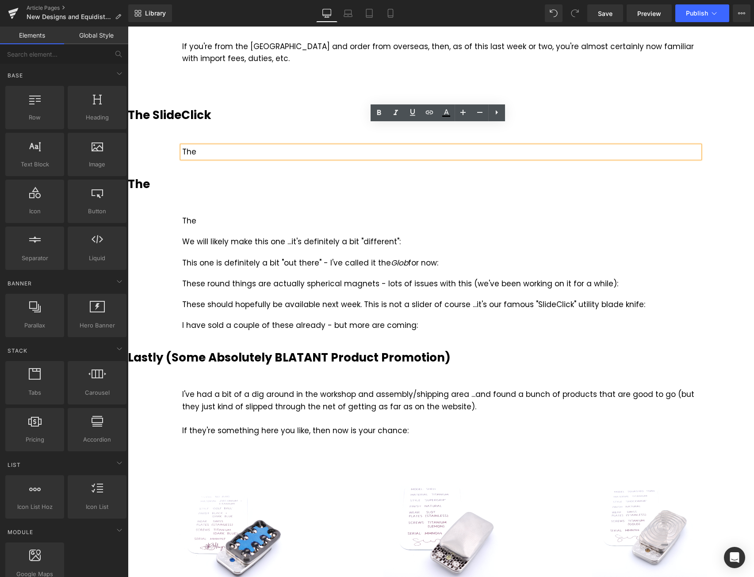
scroll to position [531, 0]
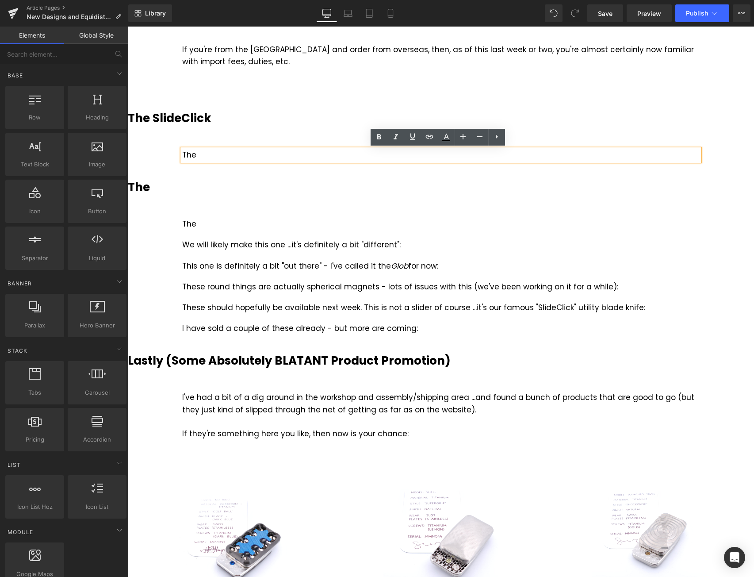
click at [247, 363] on b "Lastly (Some Absolutely BLATANT Product Promotion)" at bounding box center [289, 361] width 323 height 16
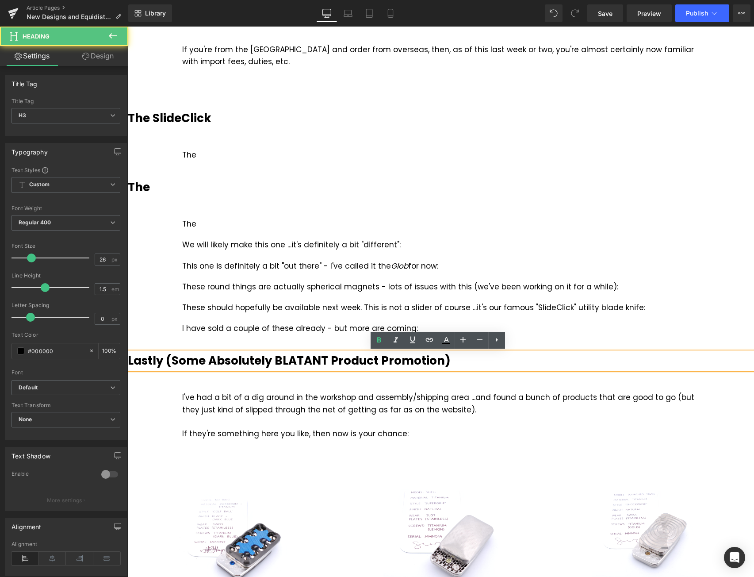
click at [209, 360] on b "Lastly (Some Absolutely BLATANT Product Promotion)" at bounding box center [289, 361] width 323 height 16
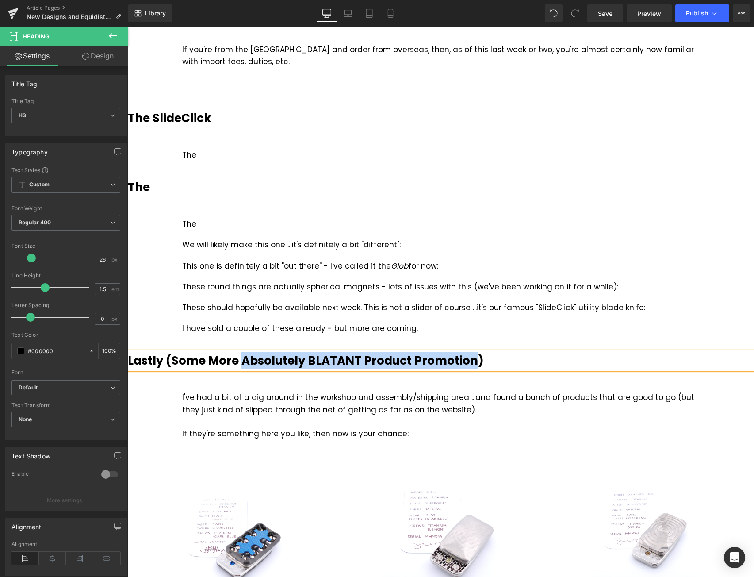
drag, startPoint x: 471, startPoint y: 362, endPoint x: 241, endPoint y: 360, distance: 230.1
click at [241, 360] on b "Lastly (Some More Absolutely BLATANT Product Promotion)" at bounding box center [306, 361] width 356 height 16
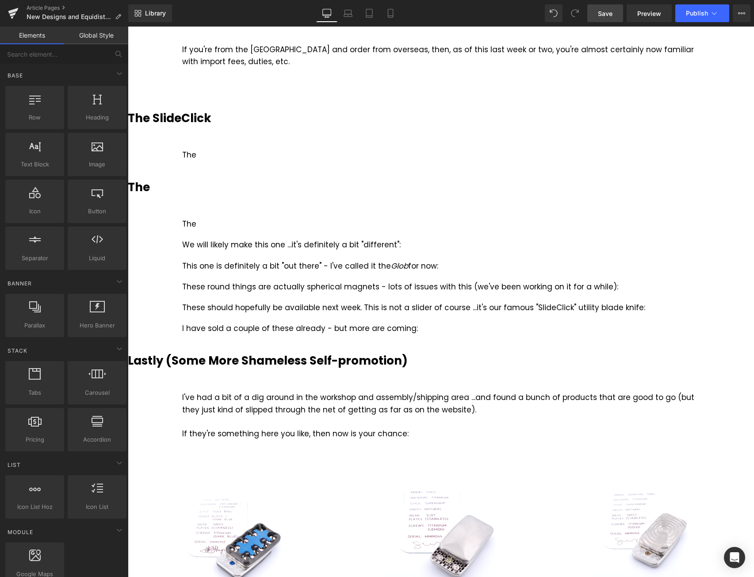
click at [605, 7] on link "Save" at bounding box center [606, 13] width 36 height 18
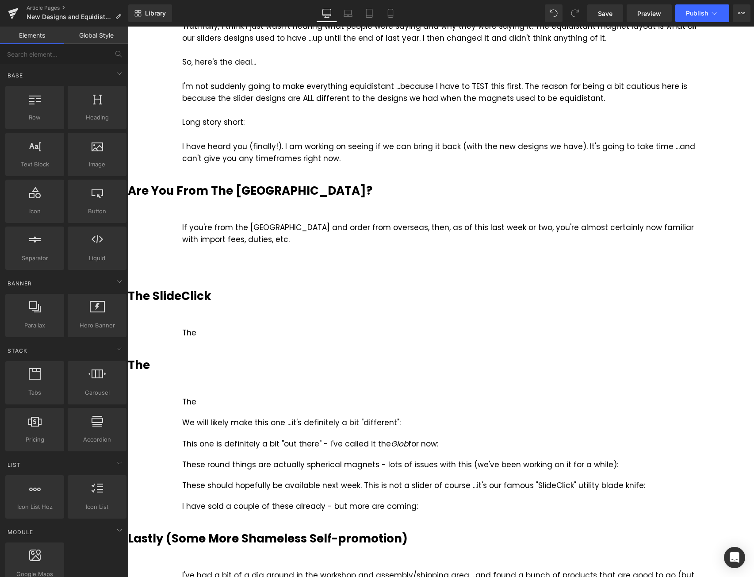
scroll to position [354, 0]
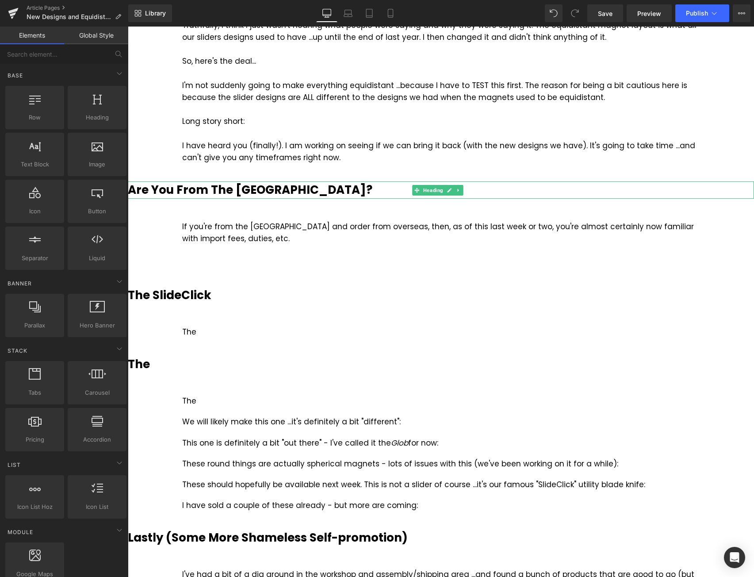
click at [295, 192] on h3 "Are You From The [GEOGRAPHIC_DATA]?" at bounding box center [441, 189] width 627 height 17
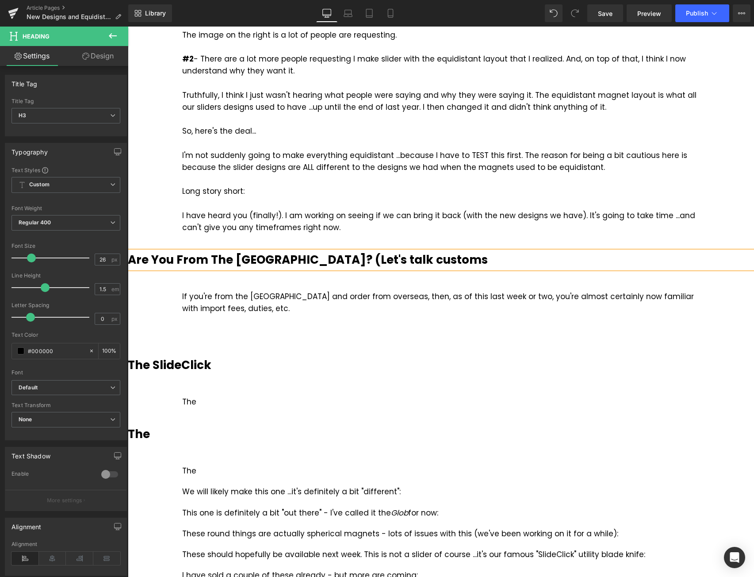
scroll to position [310, 0]
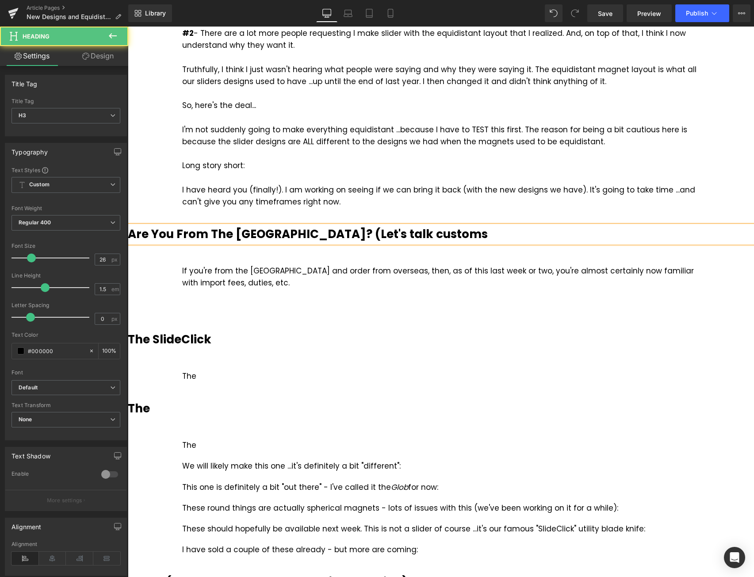
click at [400, 239] on h3 "Are You From The [GEOGRAPHIC_DATA]? (Let's talk customs" at bounding box center [441, 234] width 627 height 17
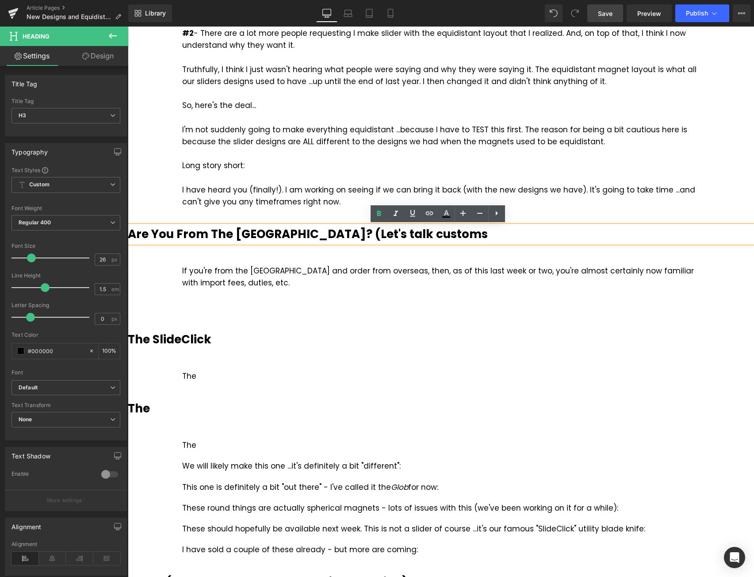
click at [610, 15] on span "Save" at bounding box center [605, 13] width 15 height 9
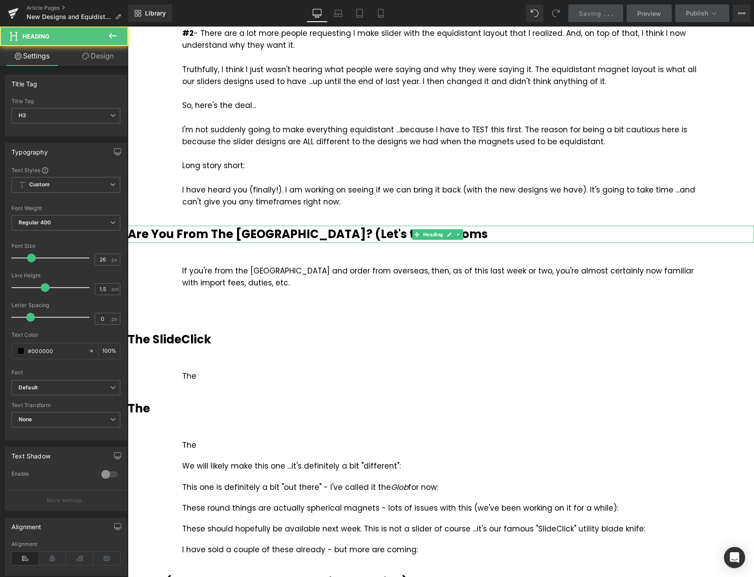
click at [393, 234] on h3 "Are You From The [GEOGRAPHIC_DATA]? (Let's talk customs" at bounding box center [441, 234] width 627 height 17
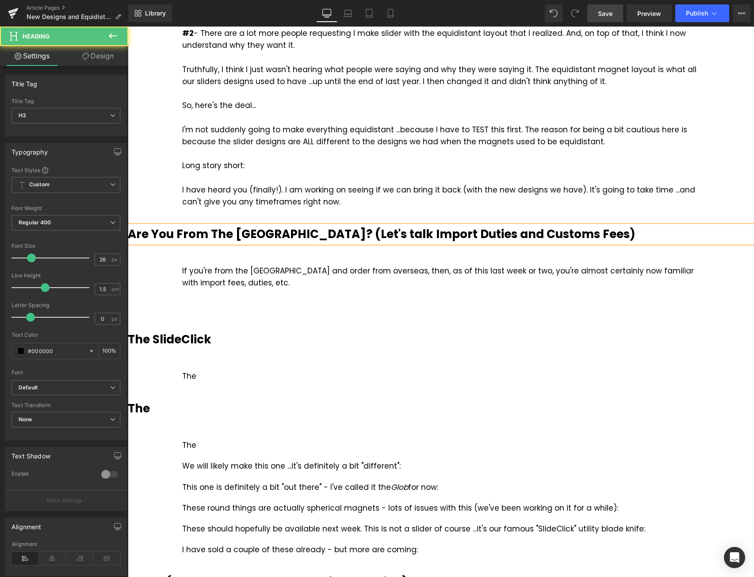
click at [323, 233] on b "Are You From The [GEOGRAPHIC_DATA]? (Let's talk Import Duties and Customs Fees)" at bounding box center [382, 234] width 508 height 16
click at [608, 15] on span "Save" at bounding box center [605, 13] width 15 height 9
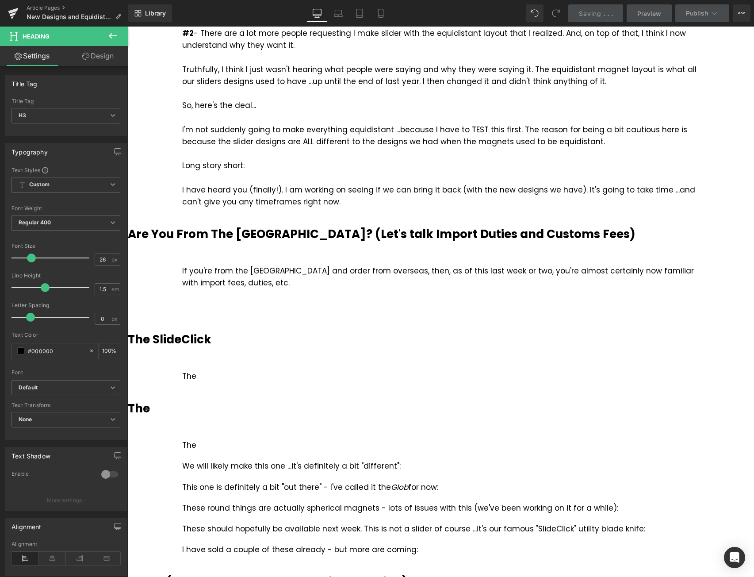
scroll to position [487, 0]
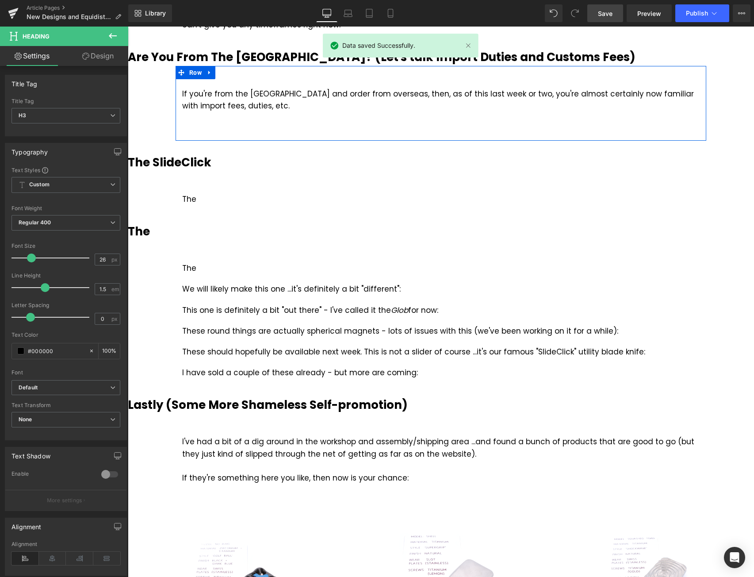
click at [188, 62] on b "Are You From The [GEOGRAPHIC_DATA]? (Let's talk Import Duties and Customs Fees)" at bounding box center [382, 57] width 508 height 16
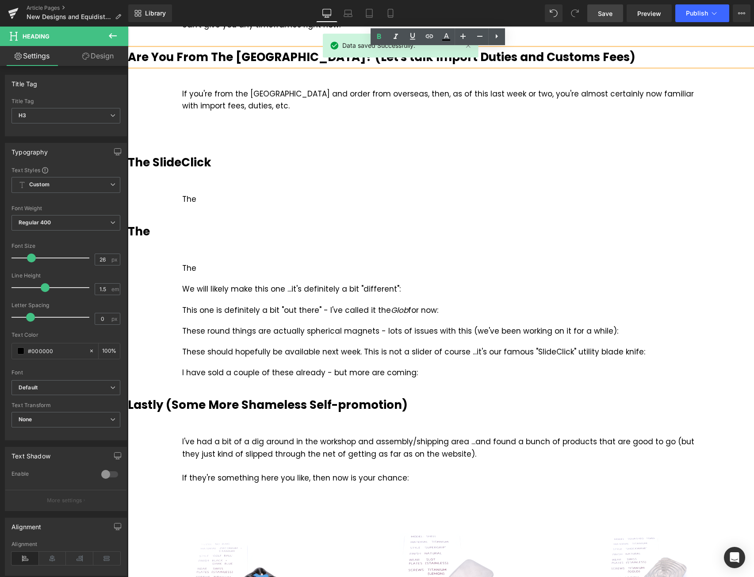
click at [181, 165] on b "The SlideClick" at bounding box center [170, 162] width 84 height 16
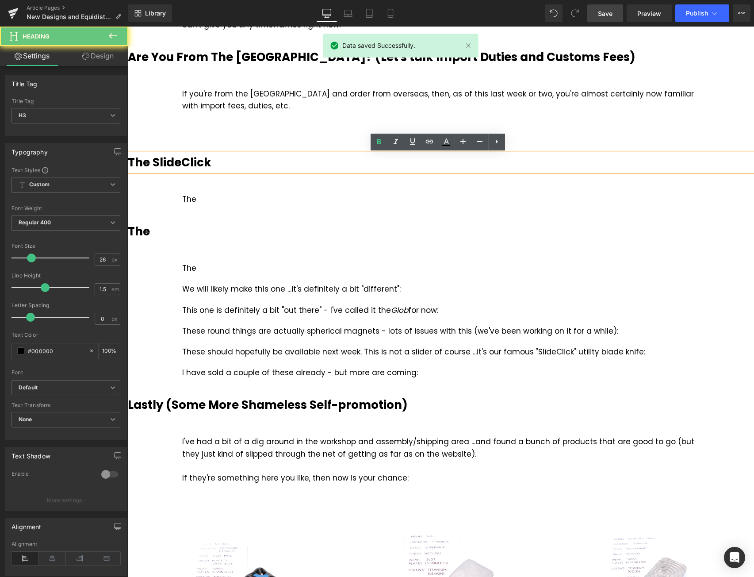
click at [188, 164] on b "The SlideClick" at bounding box center [170, 162] width 84 height 16
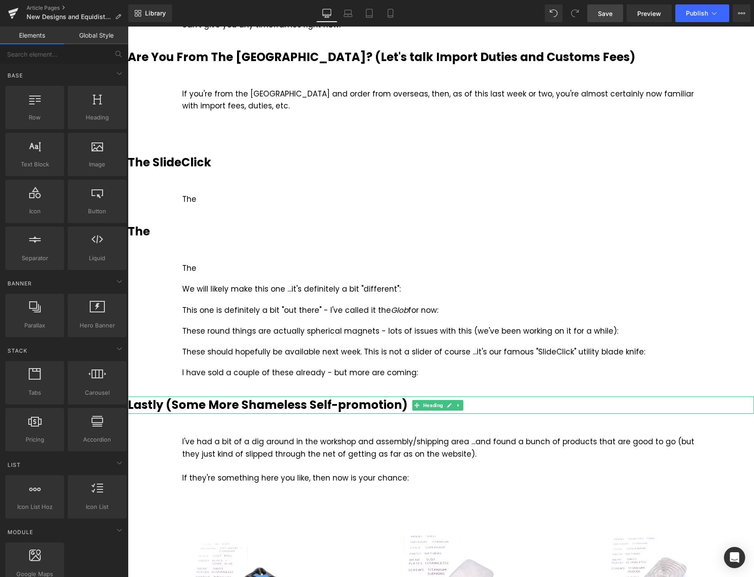
click at [230, 405] on b "Lastly (Some More Shameless Self-promotion)" at bounding box center [268, 405] width 280 height 16
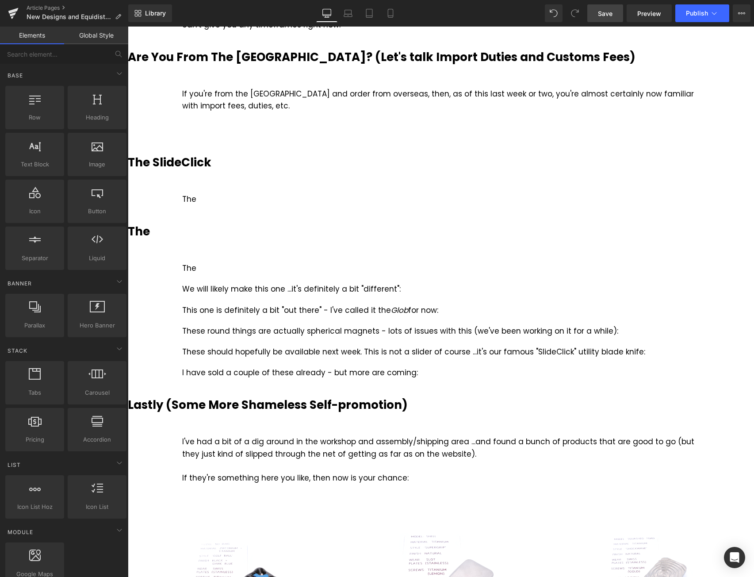
drag, startPoint x: 611, startPoint y: 12, endPoint x: 597, endPoint y: 136, distance: 124.8
click at [611, 12] on span "Save" at bounding box center [605, 13] width 15 height 9
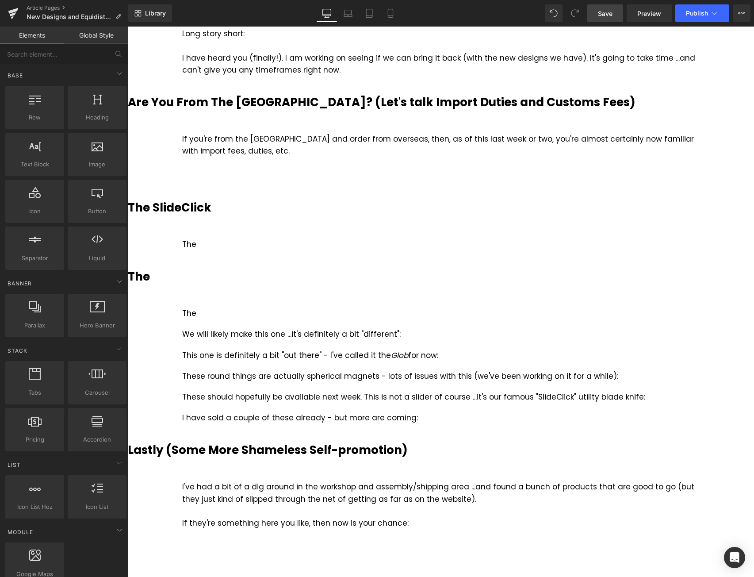
scroll to position [443, 0]
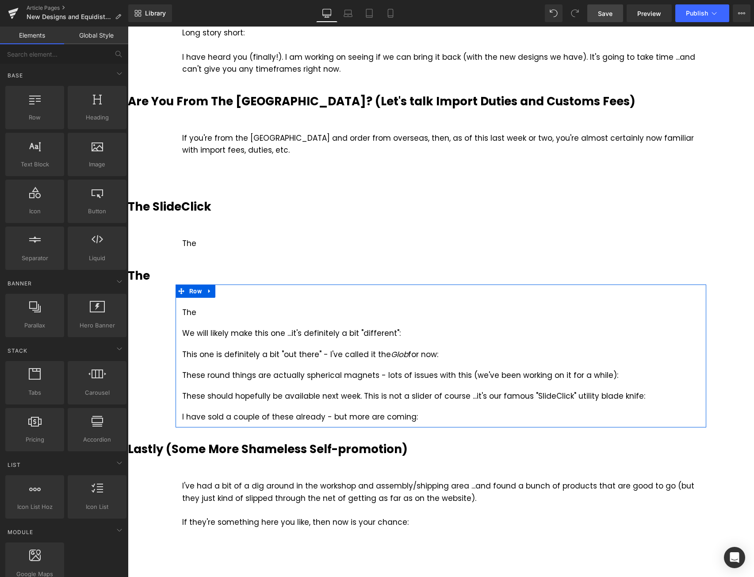
click at [285, 382] on div "The Text Block We will likely make this one ...it's definitely a bit "different…" at bounding box center [441, 360] width 531 height 125
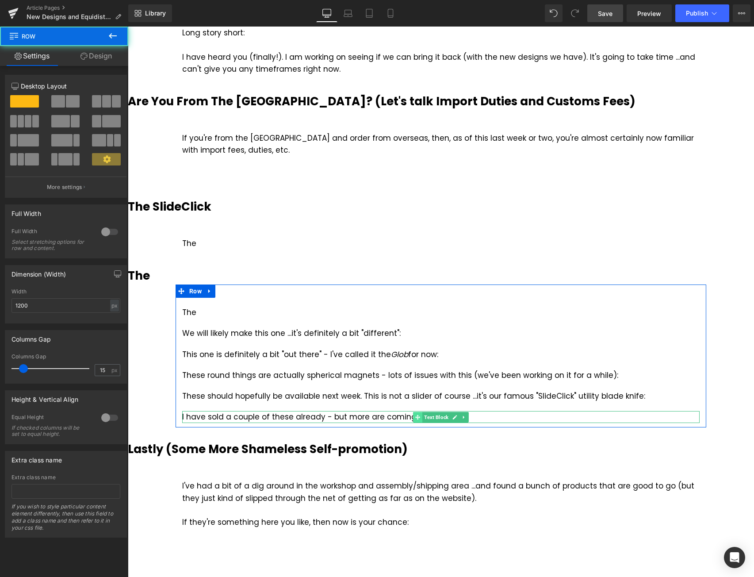
click at [413, 413] on span at bounding box center [417, 417] width 9 height 11
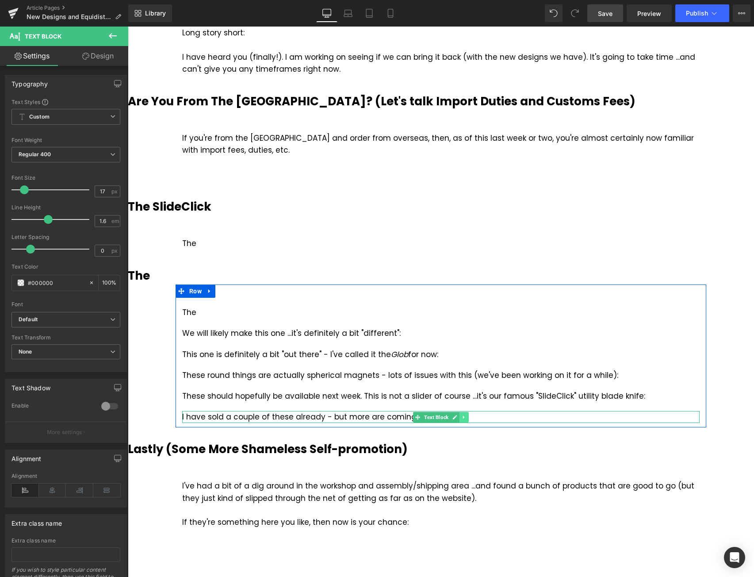
click at [462, 415] on icon at bounding box center [464, 417] width 5 height 5
click at [466, 416] on icon at bounding box center [468, 417] width 5 height 5
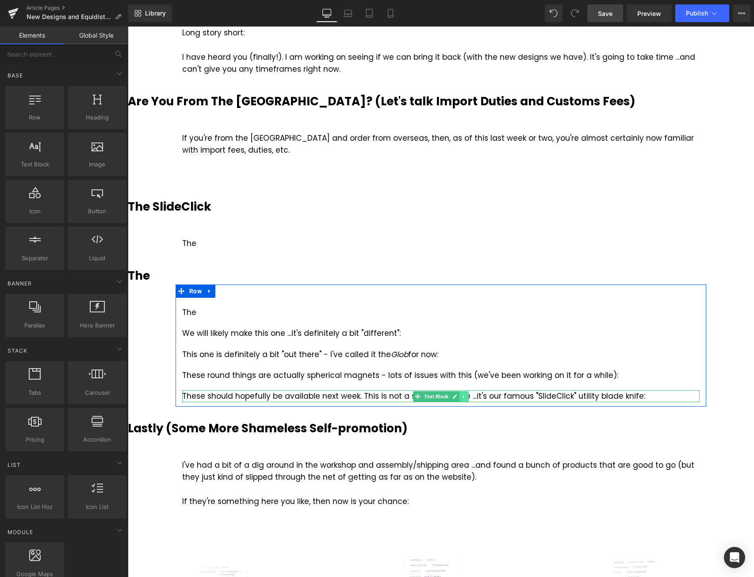
click at [464, 397] on link at bounding box center [464, 396] width 9 height 11
click at [466, 396] on icon at bounding box center [468, 396] width 5 height 5
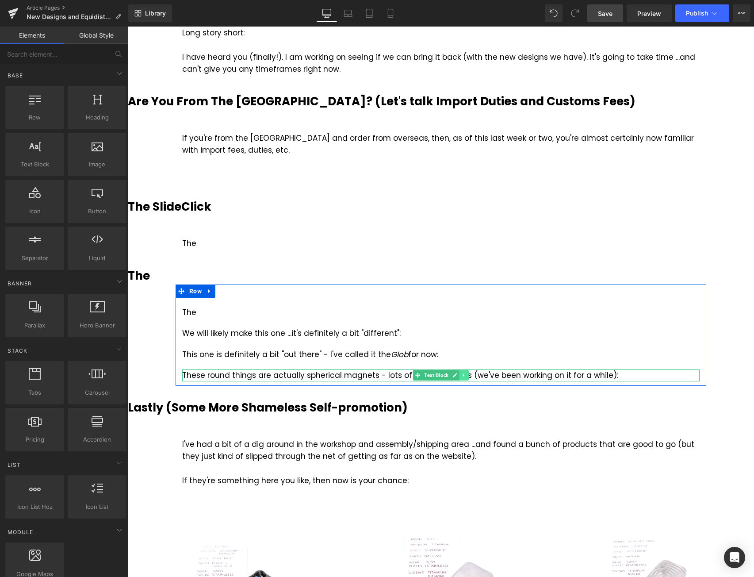
click at [463, 376] on icon at bounding box center [464, 375] width 5 height 5
click at [466, 375] on icon at bounding box center [468, 375] width 5 height 5
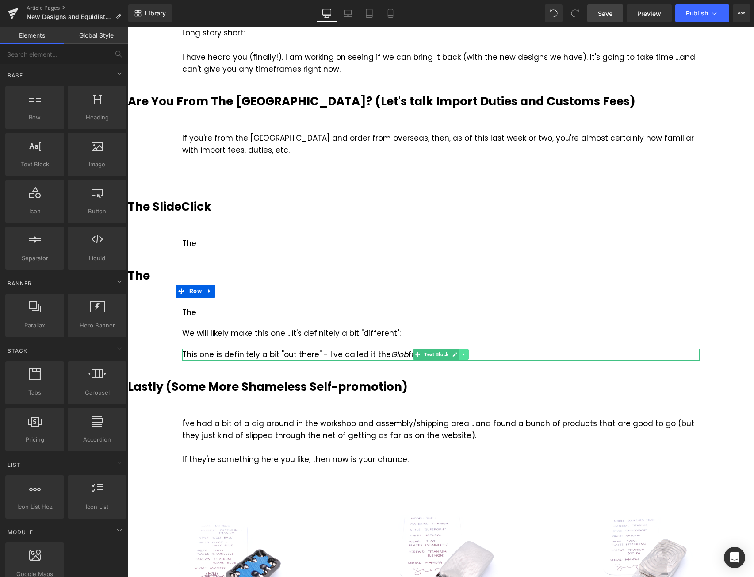
click at [462, 354] on icon at bounding box center [464, 354] width 5 height 5
click at [466, 354] on icon at bounding box center [468, 354] width 5 height 5
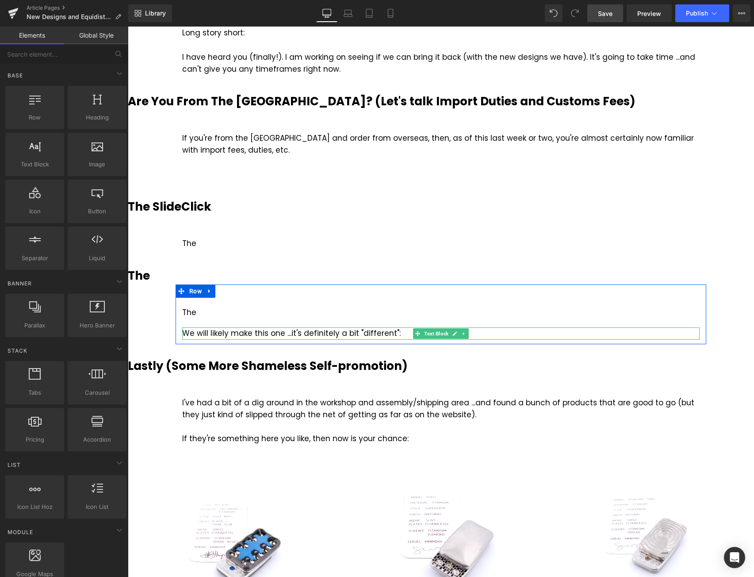
click at [462, 333] on icon at bounding box center [464, 333] width 5 height 5
click at [466, 335] on icon at bounding box center [468, 333] width 5 height 5
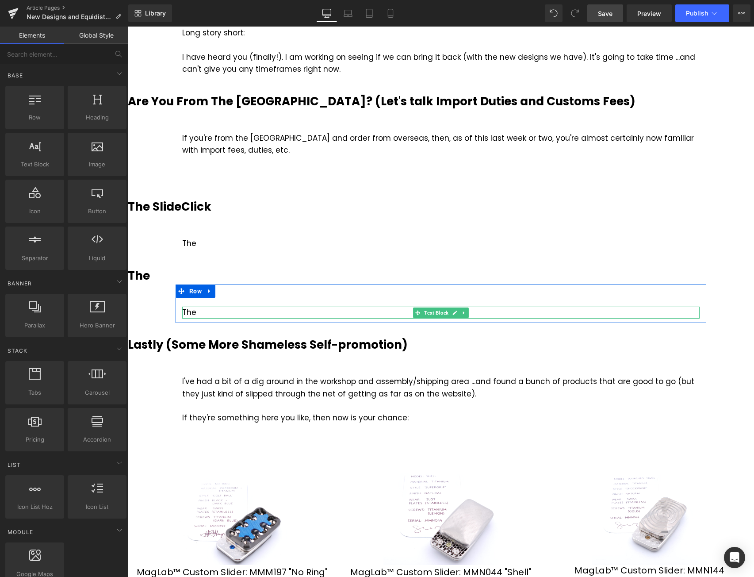
click at [216, 313] on div "The" at bounding box center [441, 313] width 518 height 12
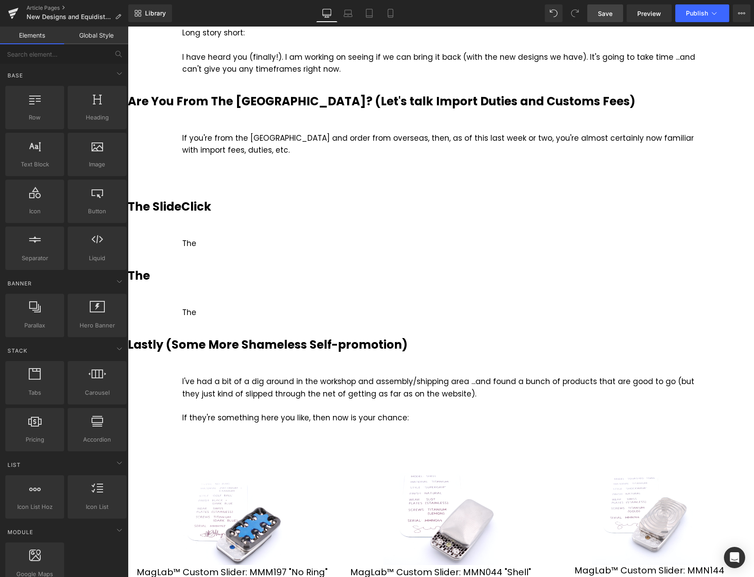
click at [377, 397] on div "I've had a bit of a dig around in the workshop and assembly/shipping area ...an…" at bounding box center [441, 400] width 518 height 48
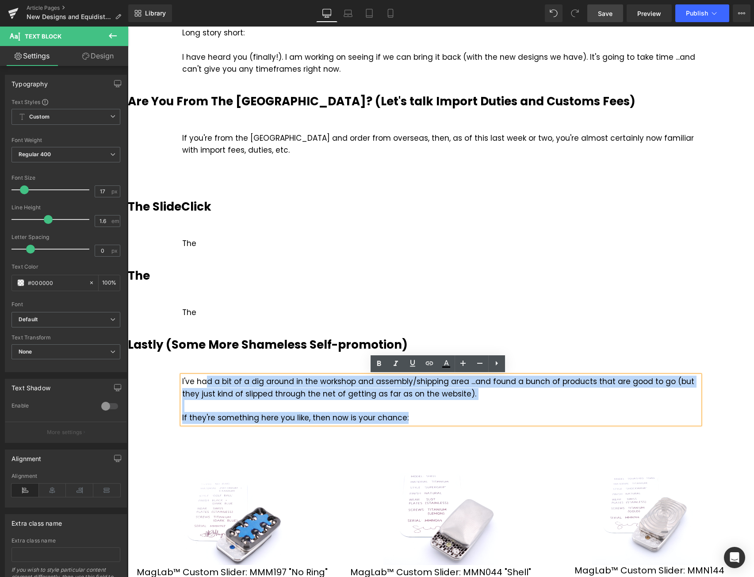
drag, startPoint x: 402, startPoint y: 420, endPoint x: 202, endPoint y: 381, distance: 203.6
click at [202, 381] on div "I've had a bit of a dig around in the workshop and assembly/shipping area ...an…" at bounding box center [441, 400] width 518 height 48
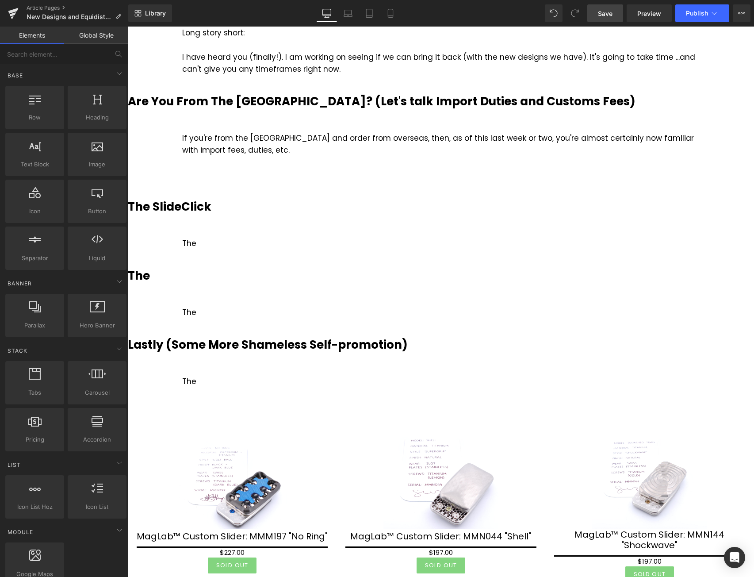
click at [605, 11] on span "Save" at bounding box center [605, 13] width 15 height 9
click at [617, 14] on link "Save" at bounding box center [606, 13] width 36 height 18
